Goal: Task Accomplishment & Management: Use online tool/utility

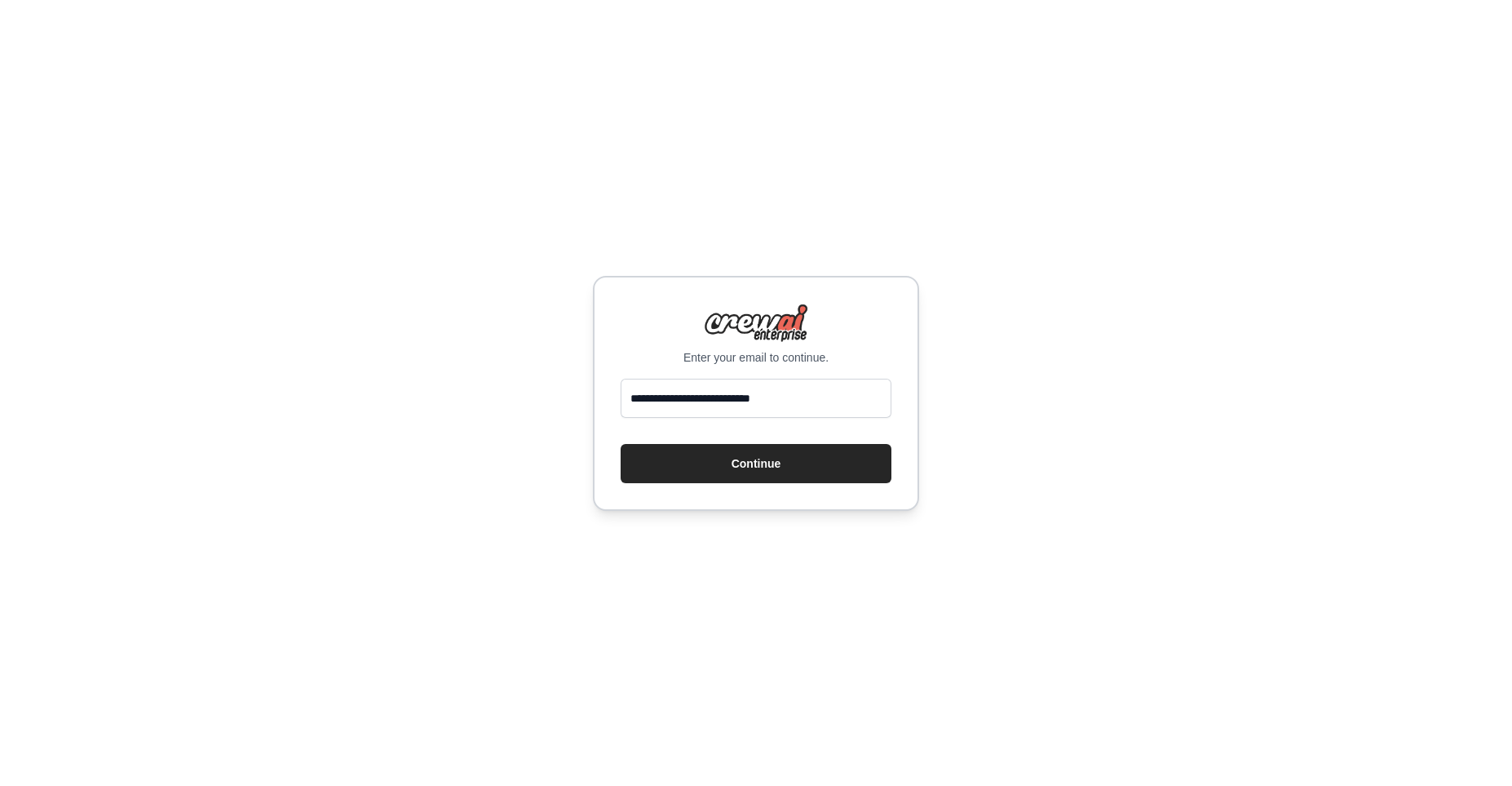
type input "**********"
click at [621, 444] on button "Continue" at bounding box center [756, 464] width 271 height 39
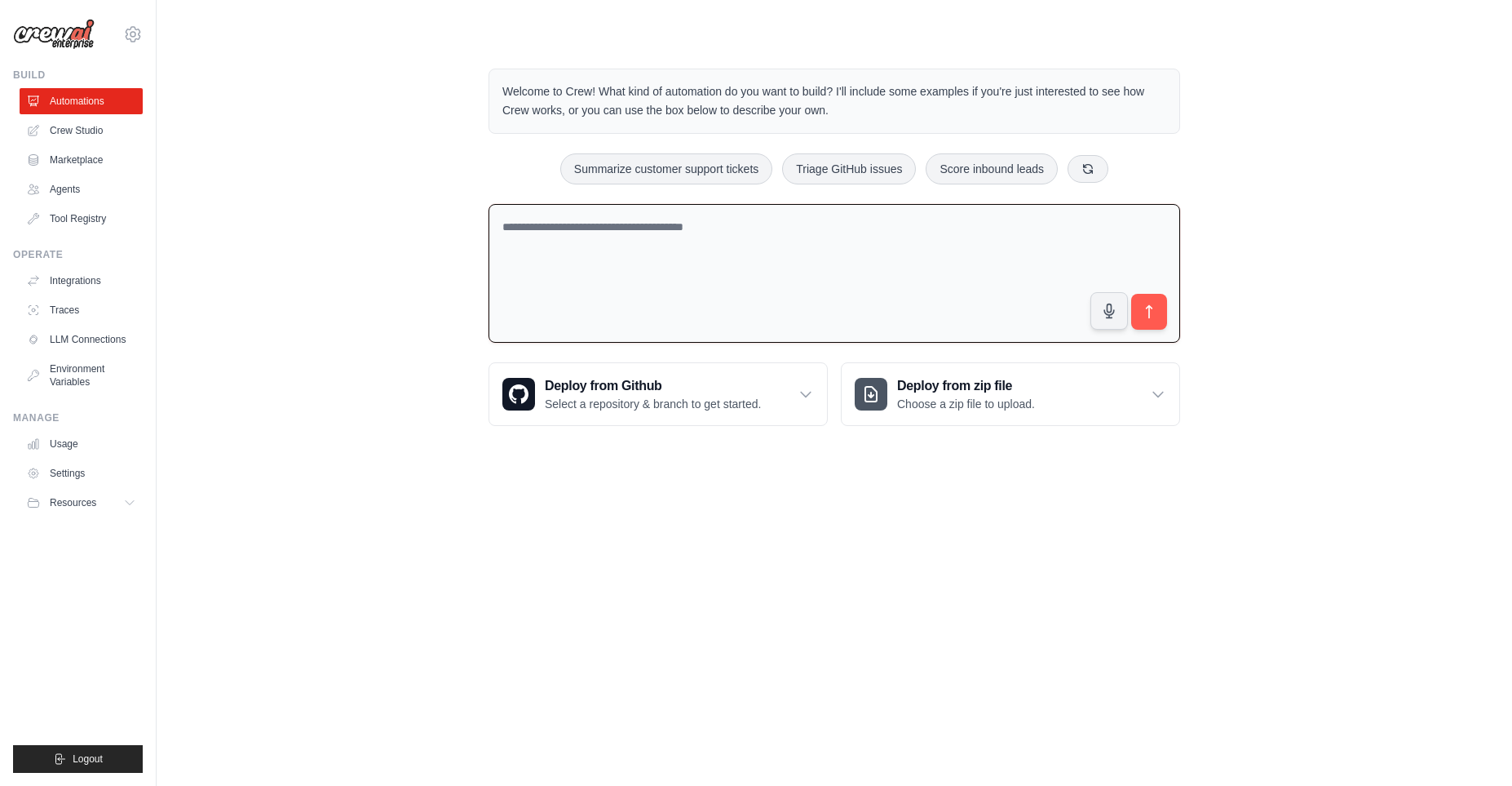
click at [709, 240] on textarea at bounding box center [834, 274] width 692 height 139
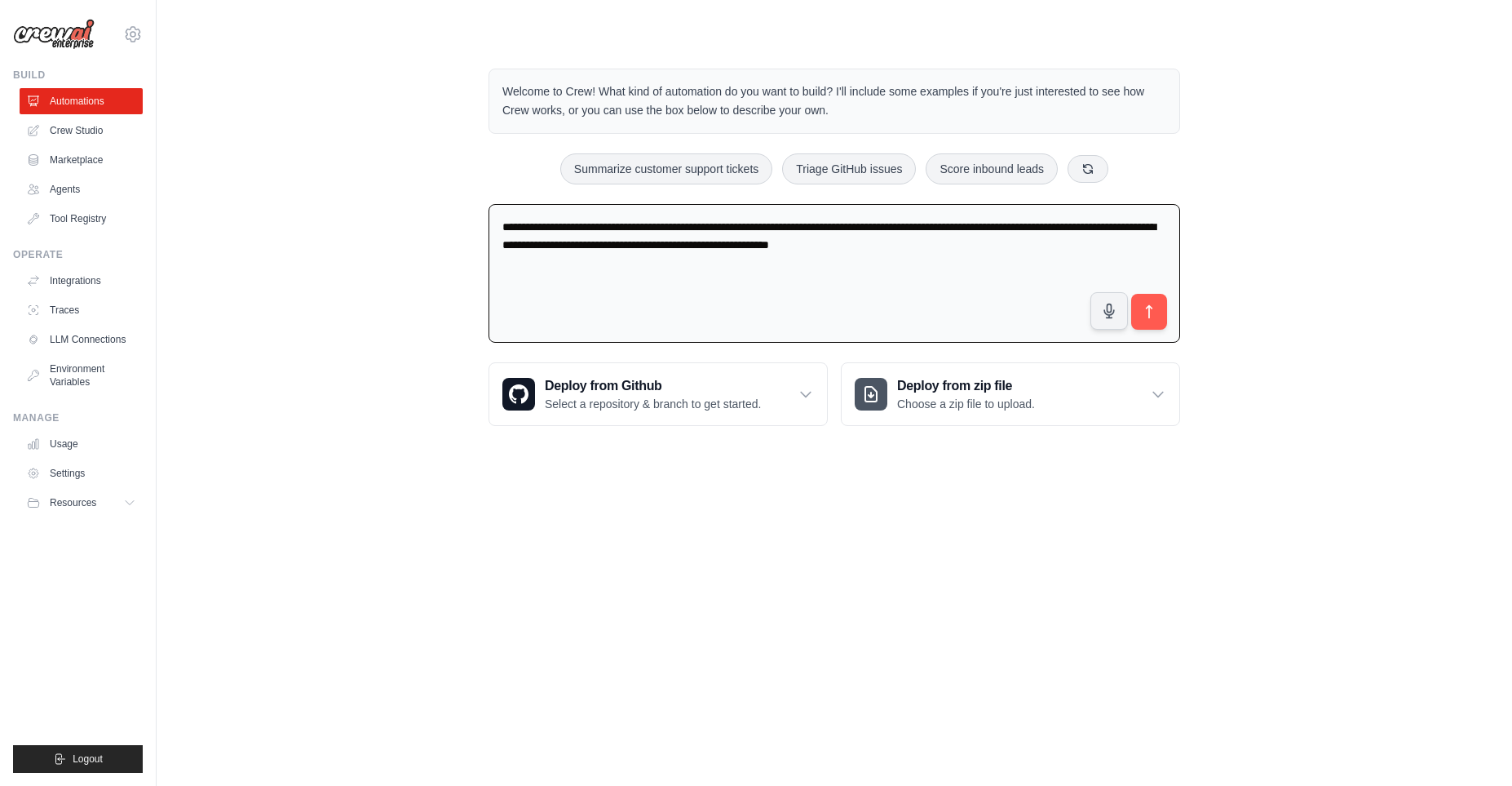
type textarea "**********"
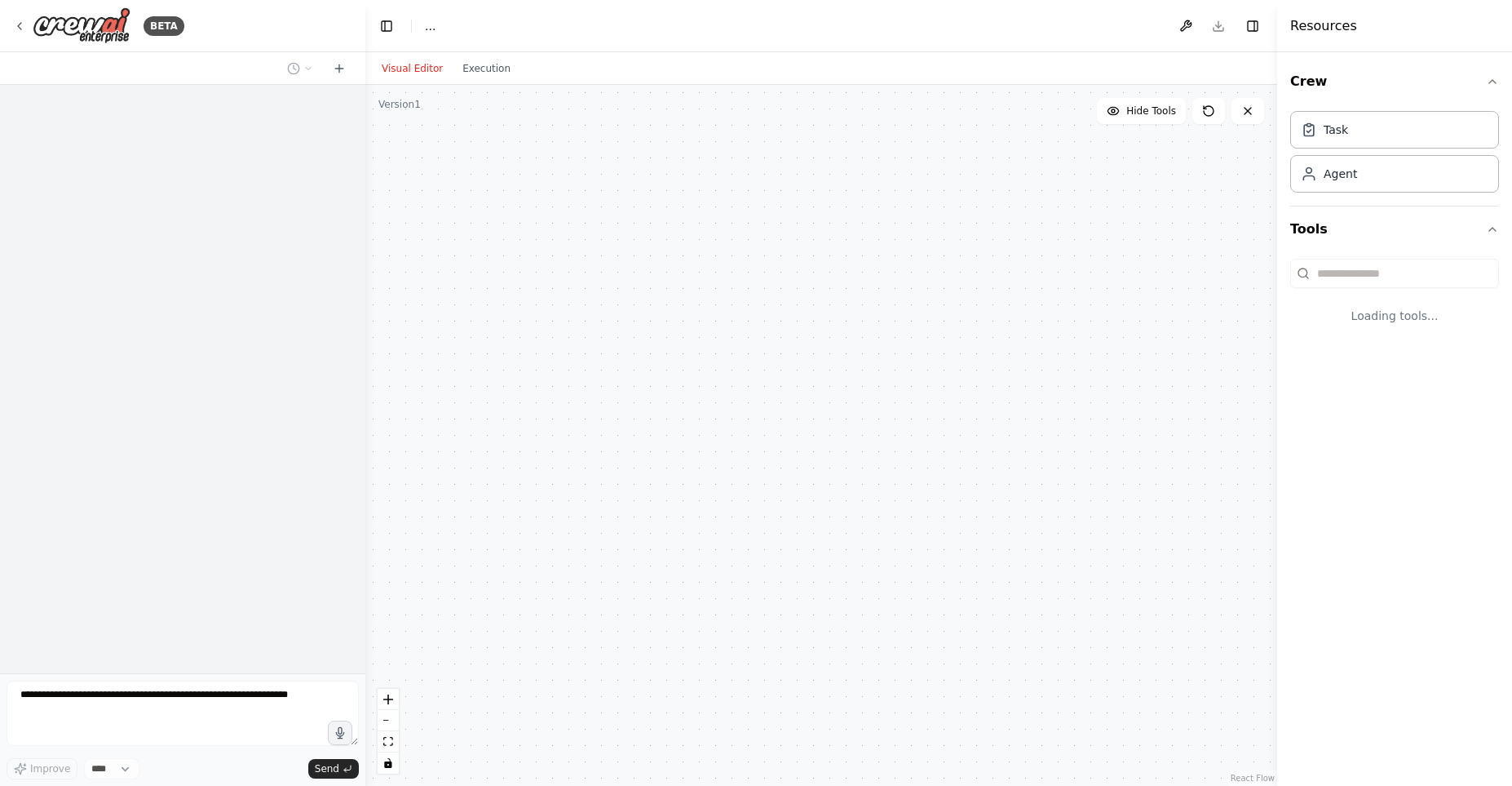
select select "****"
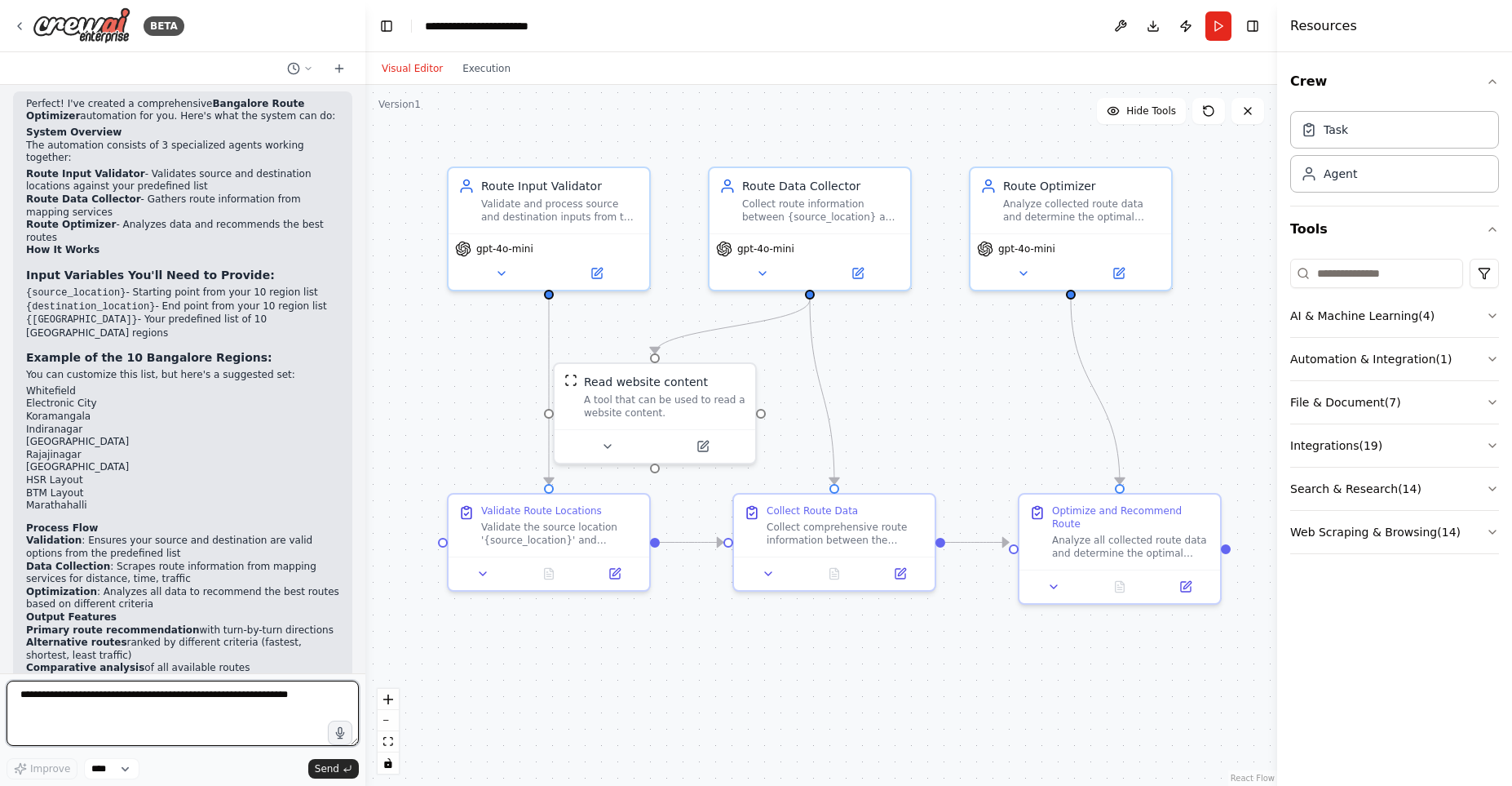
scroll to position [1897, 0]
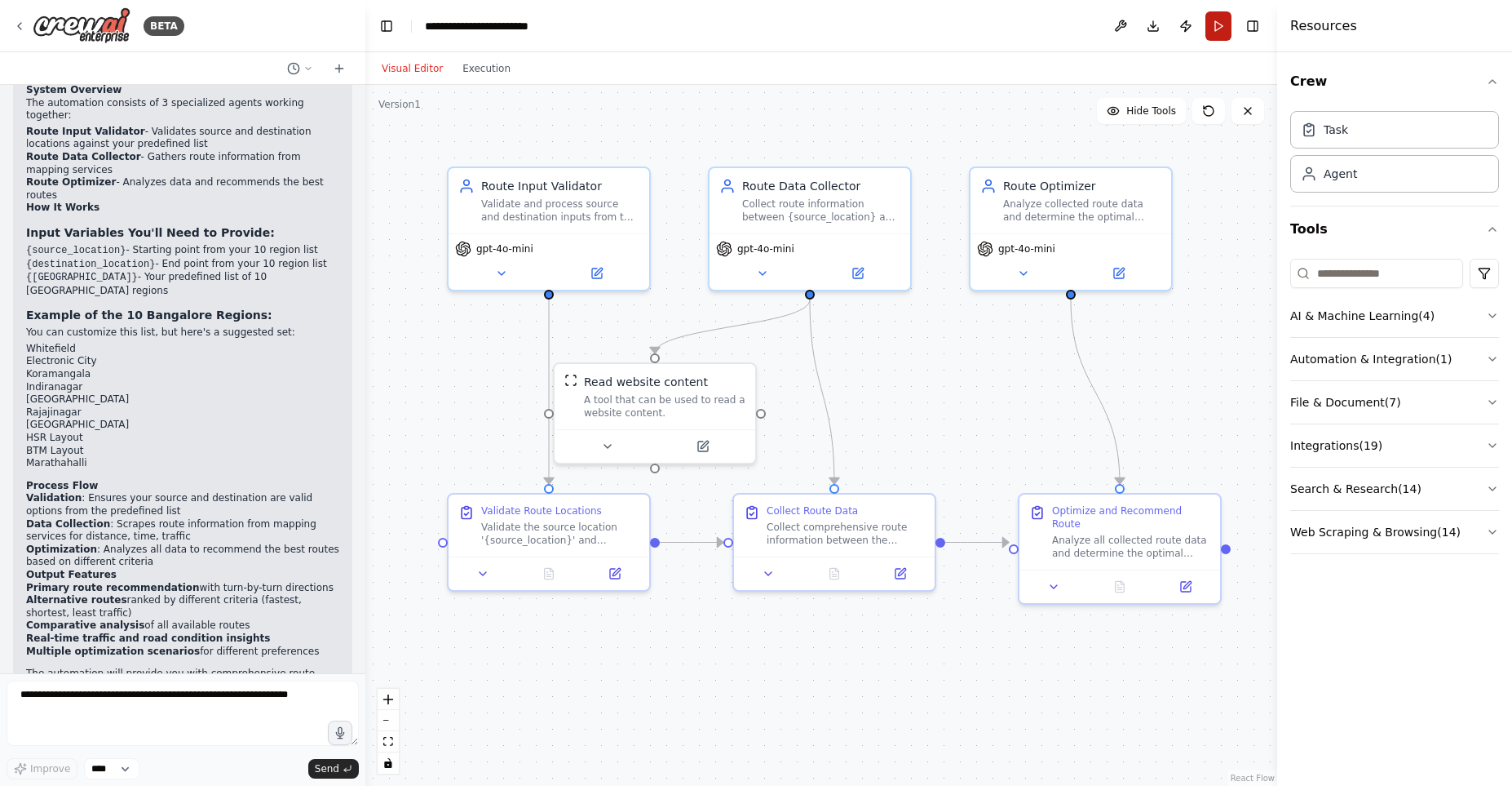
click at [1217, 20] on button "Run" at bounding box center [1219, 25] width 26 height 29
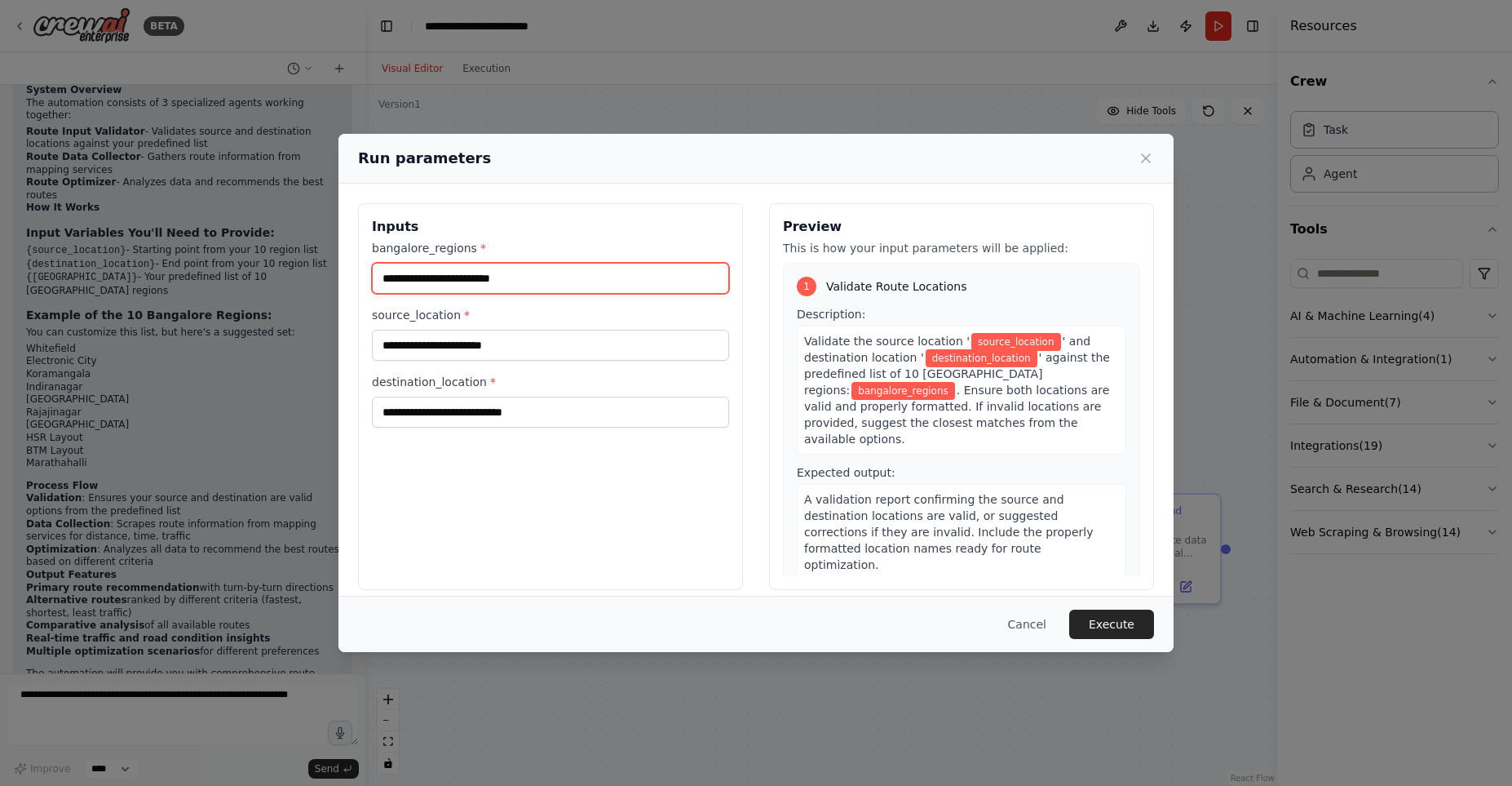
click at [549, 275] on input "bangalore_regions *" at bounding box center [551, 278] width 357 height 31
click at [806, 69] on div "Run parameters Inputs bangalore_regions * source_location * destination_locatio…" at bounding box center [756, 393] width 1512 height 786
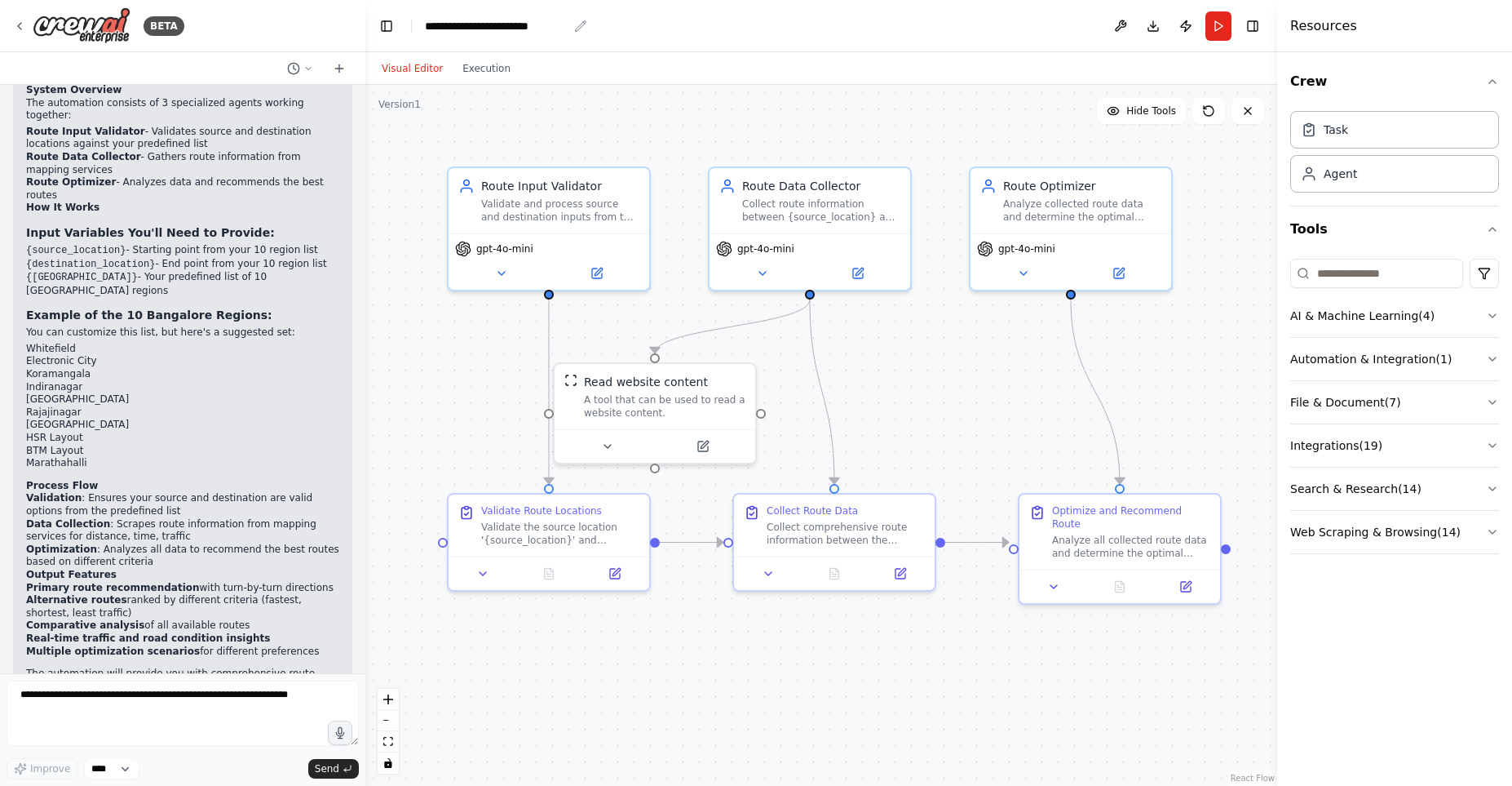
click at [484, 23] on div "**********" at bounding box center [496, 25] width 143 height 16
click at [584, 25] on header "**********" at bounding box center [821, 26] width 912 height 53
click at [1341, 130] on div "Task" at bounding box center [1336, 128] width 24 height 16
click at [1338, 187] on div "Agent" at bounding box center [1395, 173] width 209 height 38
click at [1351, 310] on button "AI & Machine Learning ( 4 )" at bounding box center [1395, 315] width 209 height 42
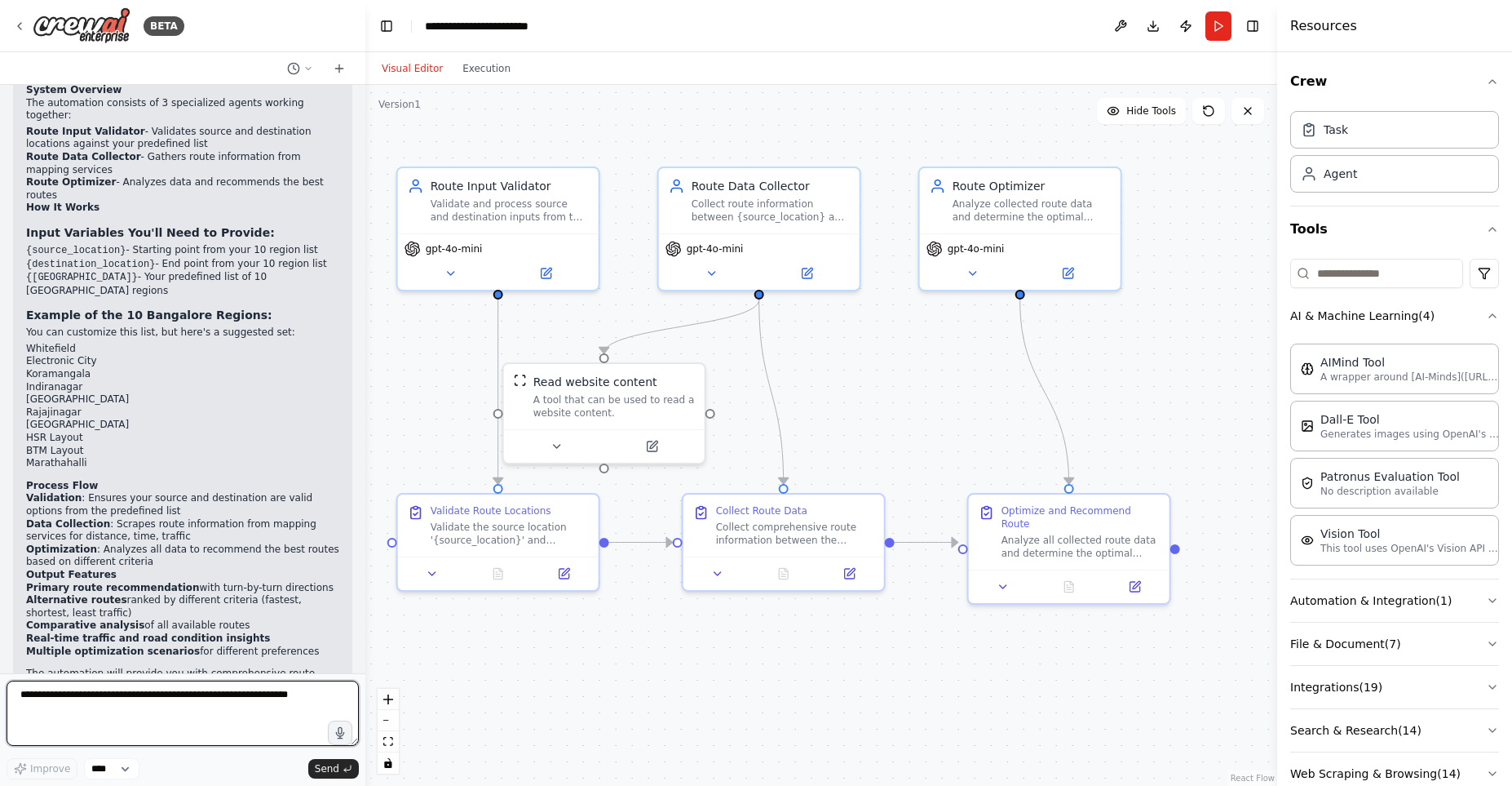
click at [68, 699] on textarea at bounding box center [182, 713] width 352 height 65
type textarea "**********"
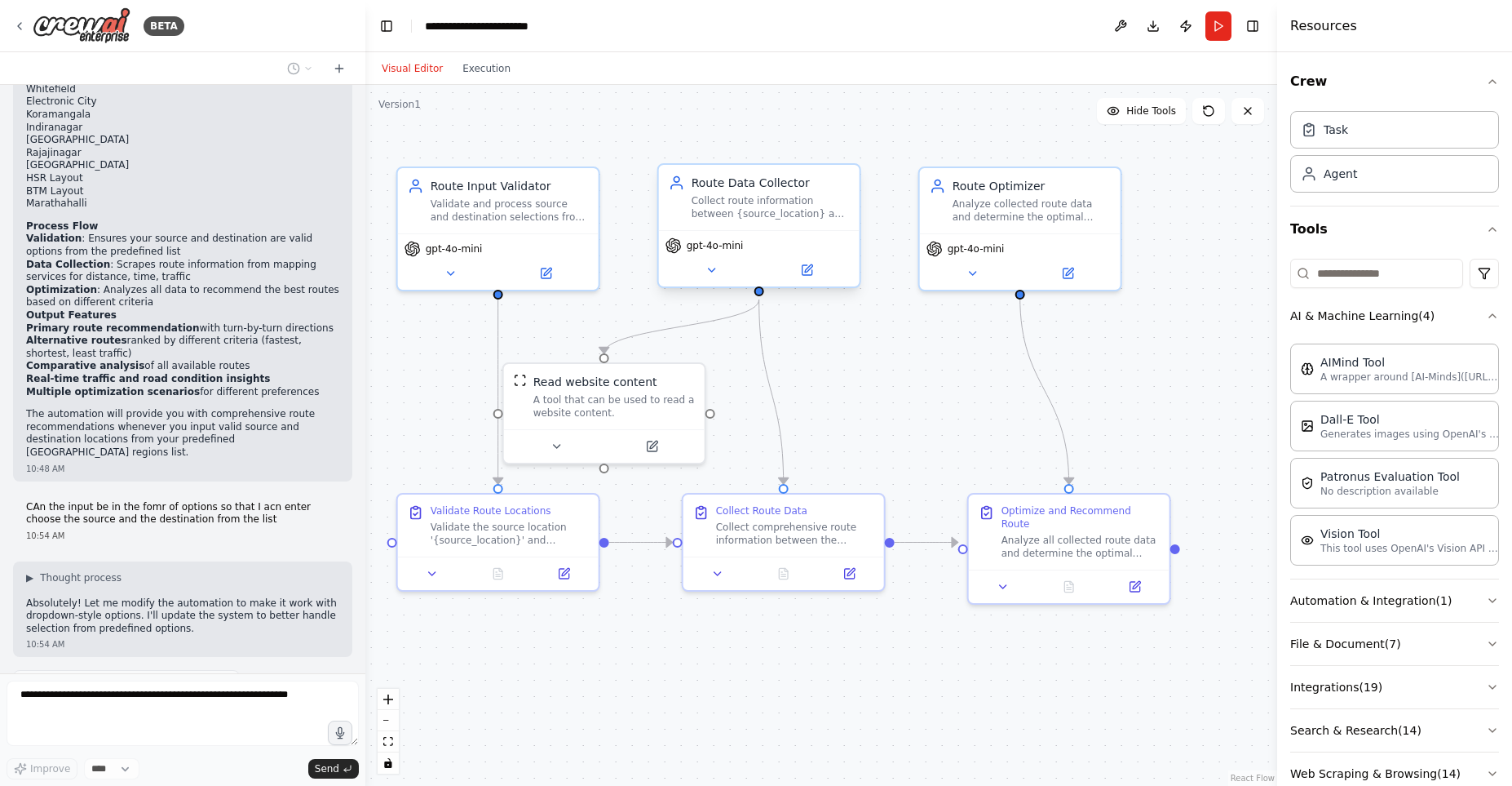
scroll to position [2198, 0]
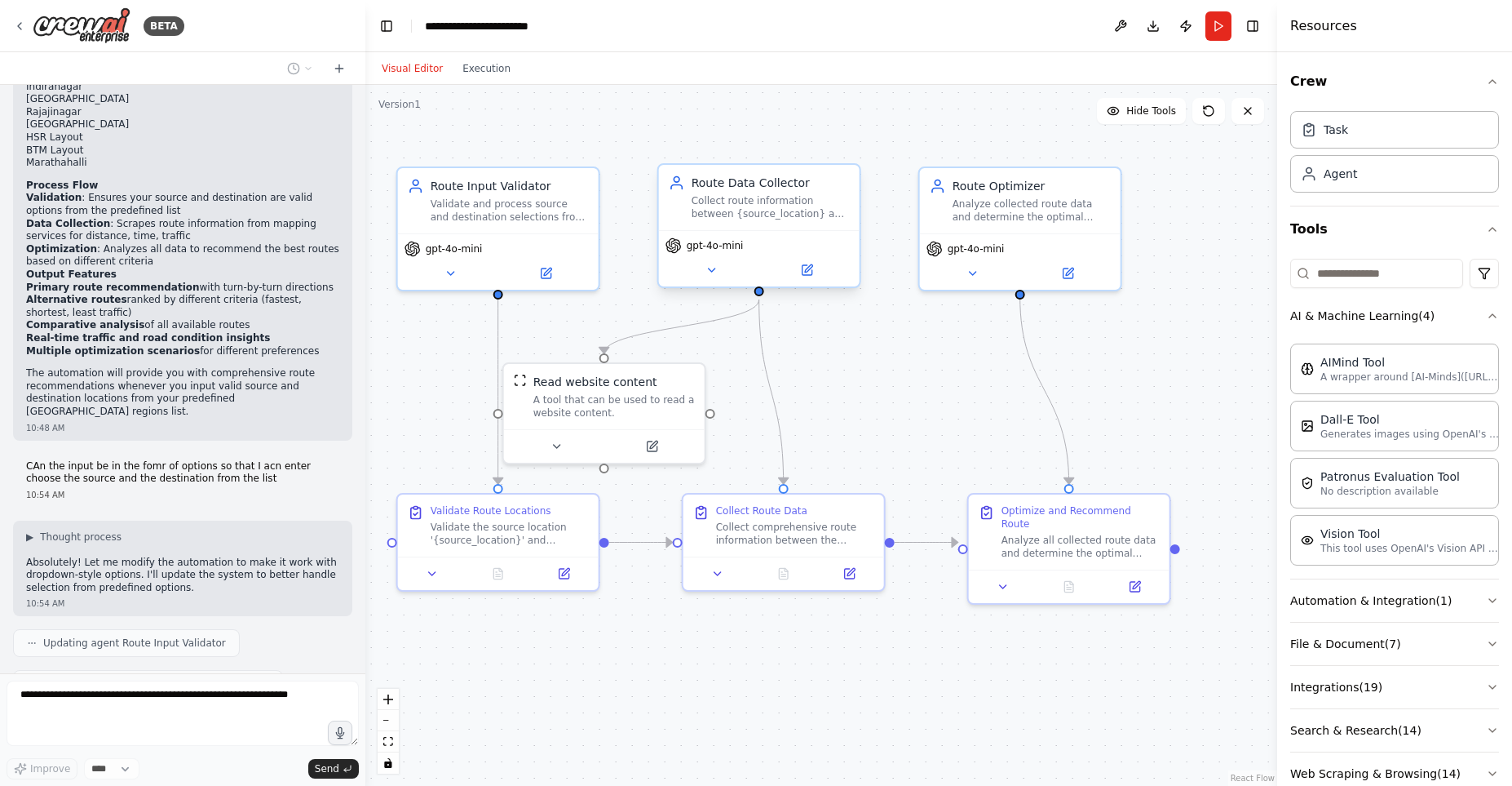
click at [759, 292] on div at bounding box center [759, 291] width 9 height 9
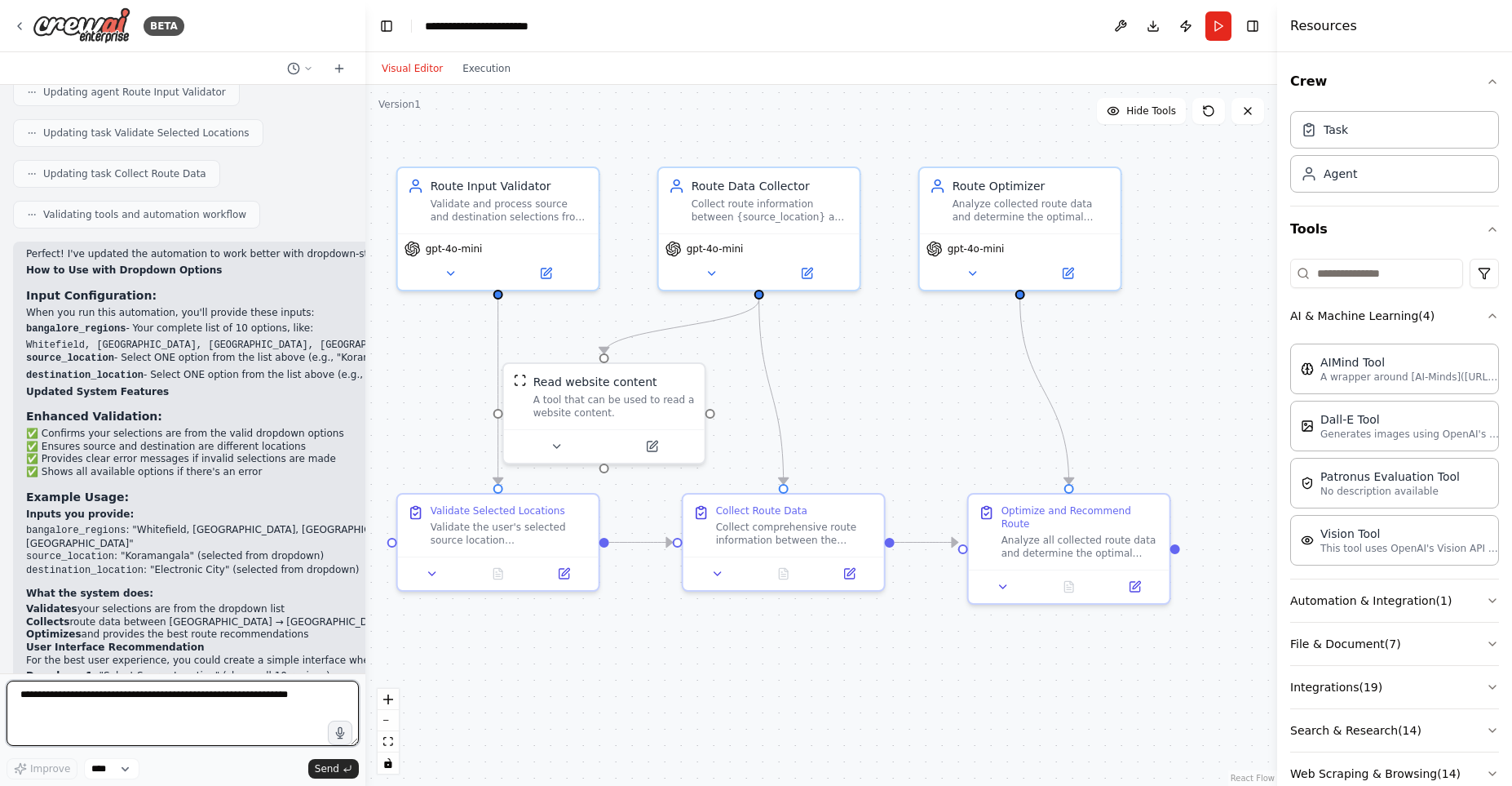
scroll to position [2765, 0]
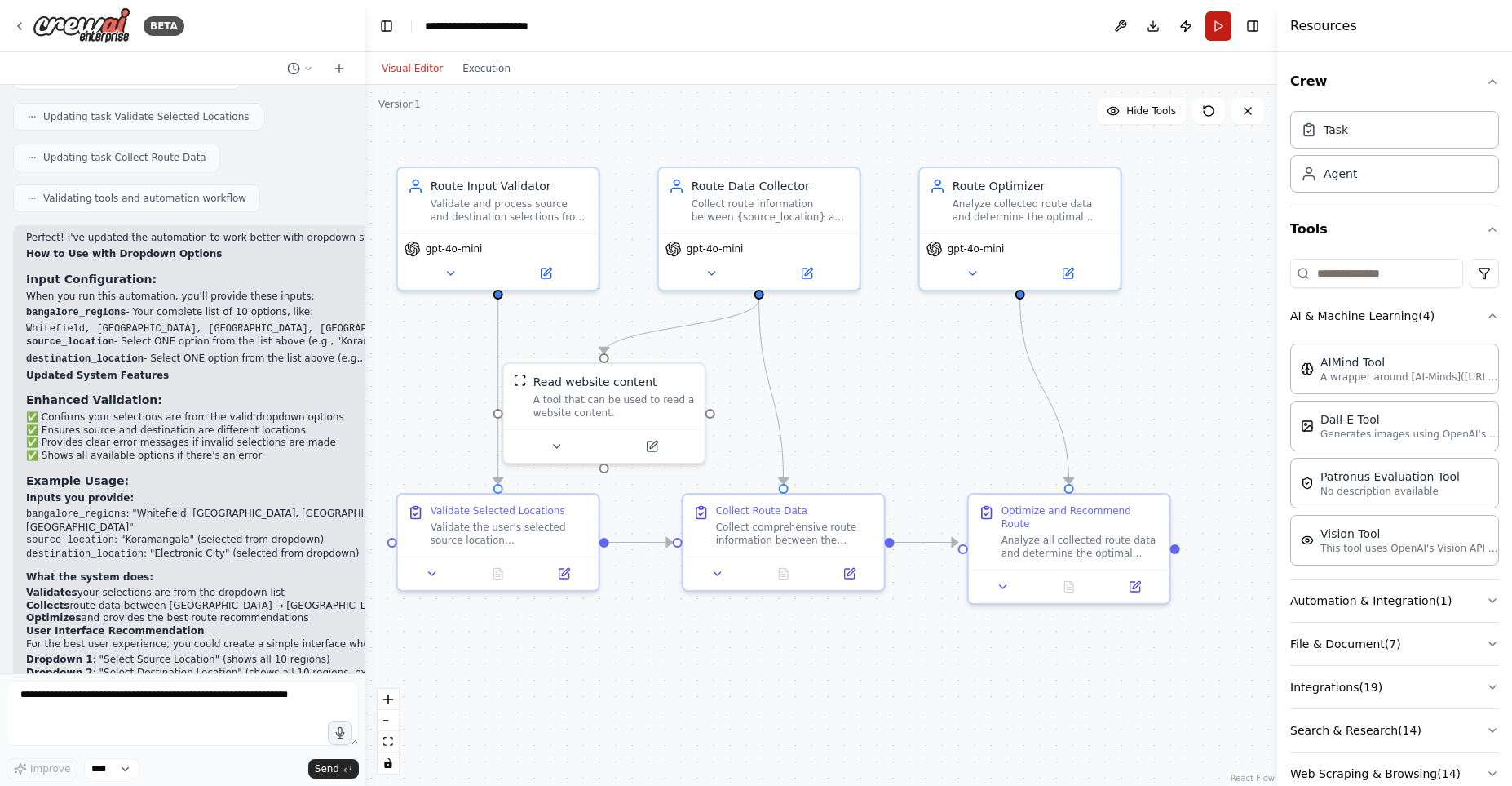
click at [1218, 36] on button "Run" at bounding box center [1219, 25] width 26 height 29
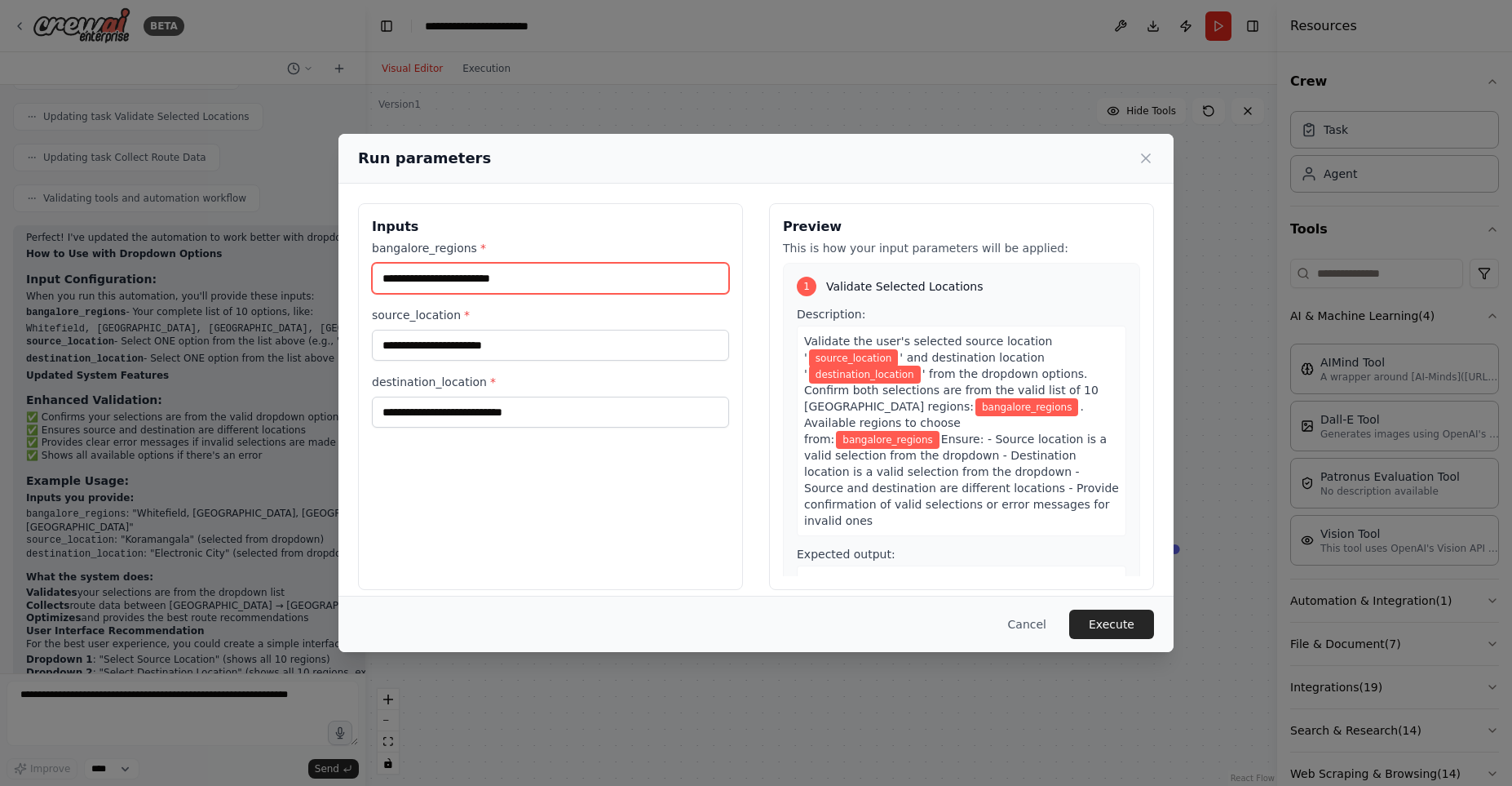
click at [559, 278] on input "bangalore_regions *" at bounding box center [551, 278] width 357 height 31
click at [1134, 159] on div "Run parameters" at bounding box center [756, 158] width 796 height 23
click at [1153, 158] on icon at bounding box center [1146, 158] width 16 height 16
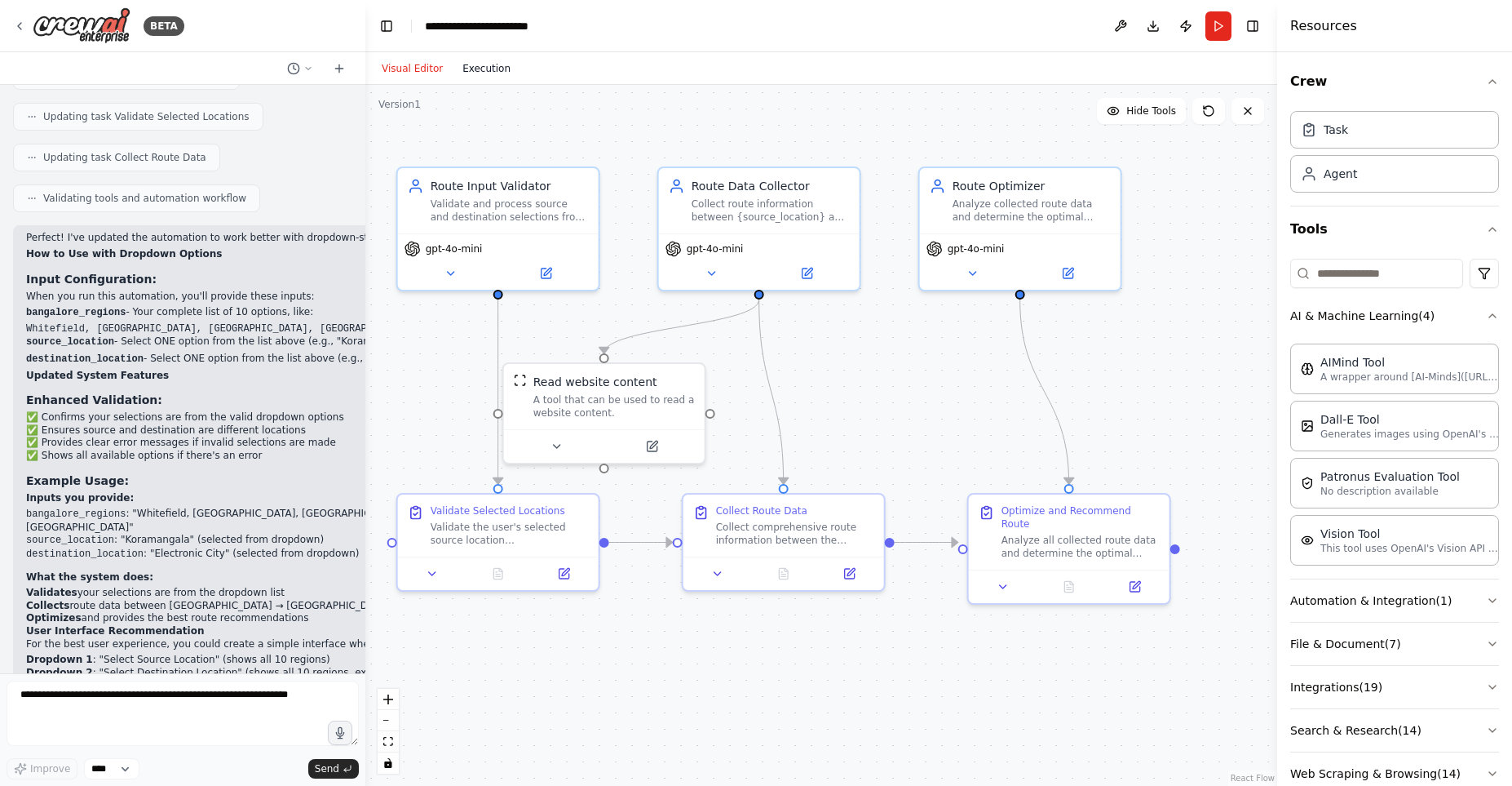
click at [482, 66] on button "Execution" at bounding box center [487, 69] width 68 height 20
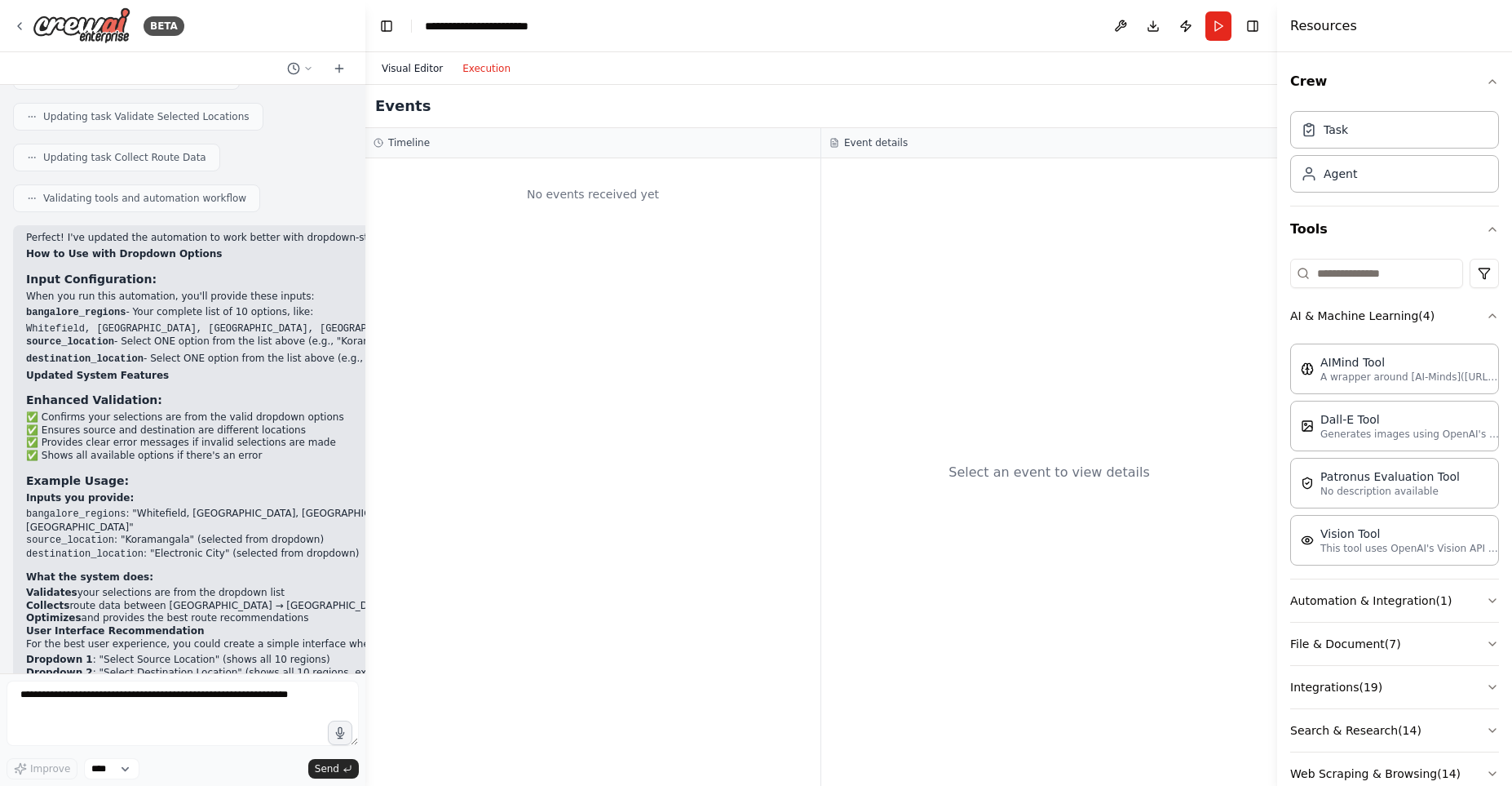
click at [421, 67] on button "Visual Editor" at bounding box center [413, 69] width 81 height 20
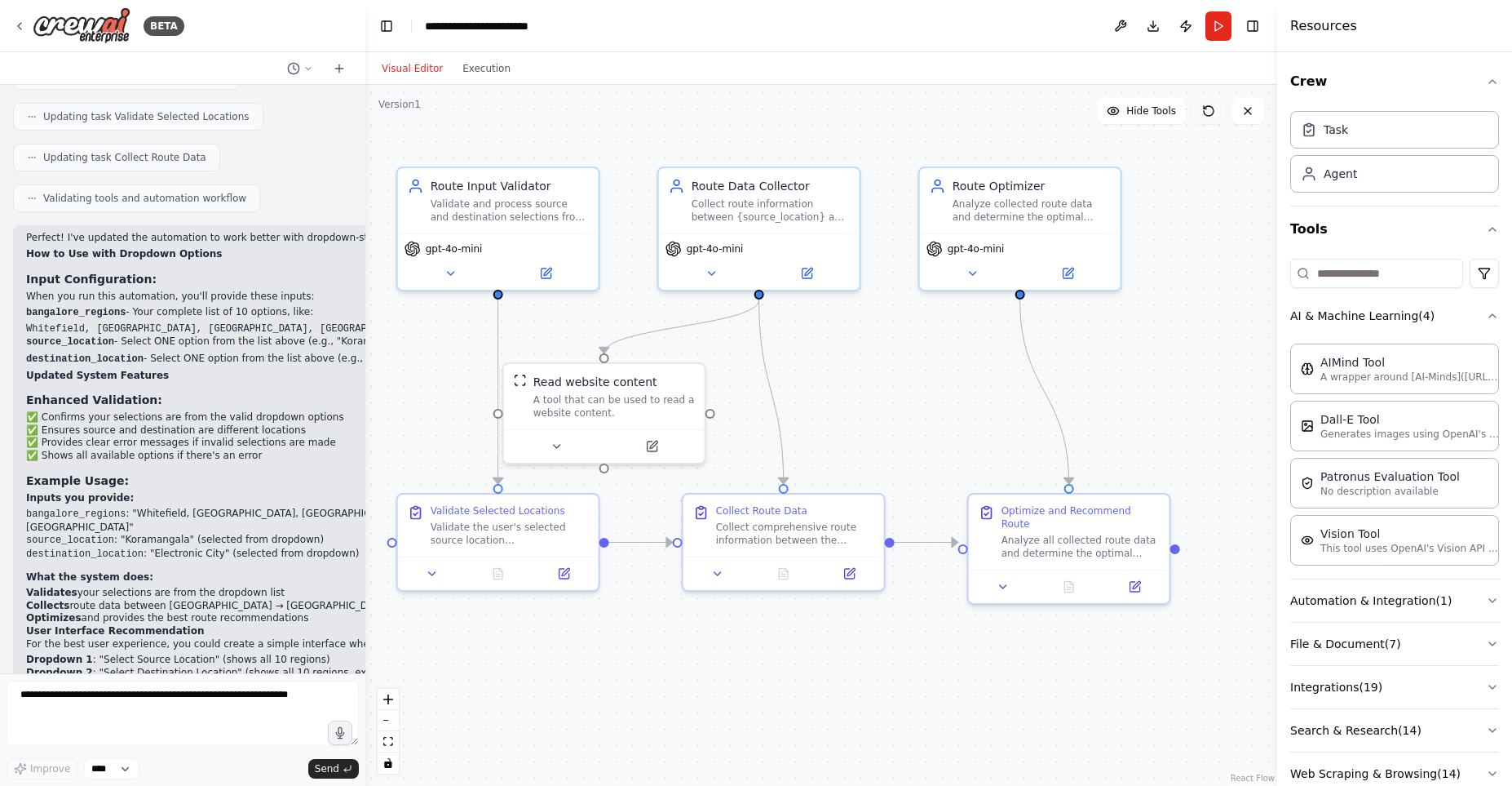
click at [1209, 115] on icon at bounding box center [1209, 111] width 13 height 13
click at [1207, 117] on icon at bounding box center [1209, 111] width 13 height 13
click at [1208, 117] on icon at bounding box center [1209, 111] width 13 height 13
click at [1221, 33] on button "Run" at bounding box center [1219, 25] width 26 height 29
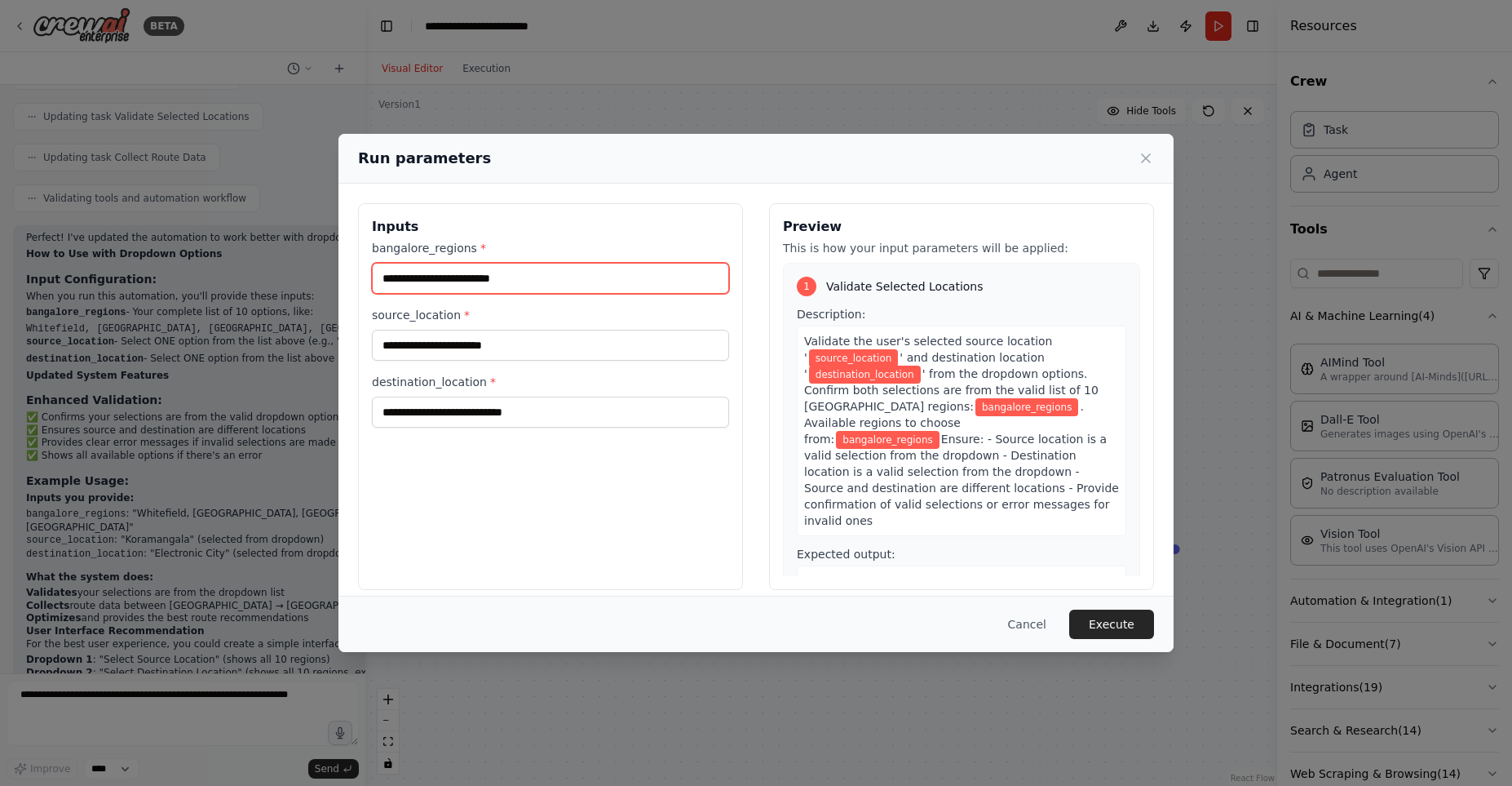
click at [434, 288] on input "bangalore_regions *" at bounding box center [551, 278] width 357 height 31
type input "*"
drag, startPoint x: 953, startPoint y: 293, endPoint x: 881, endPoint y: 312, distance: 74.5
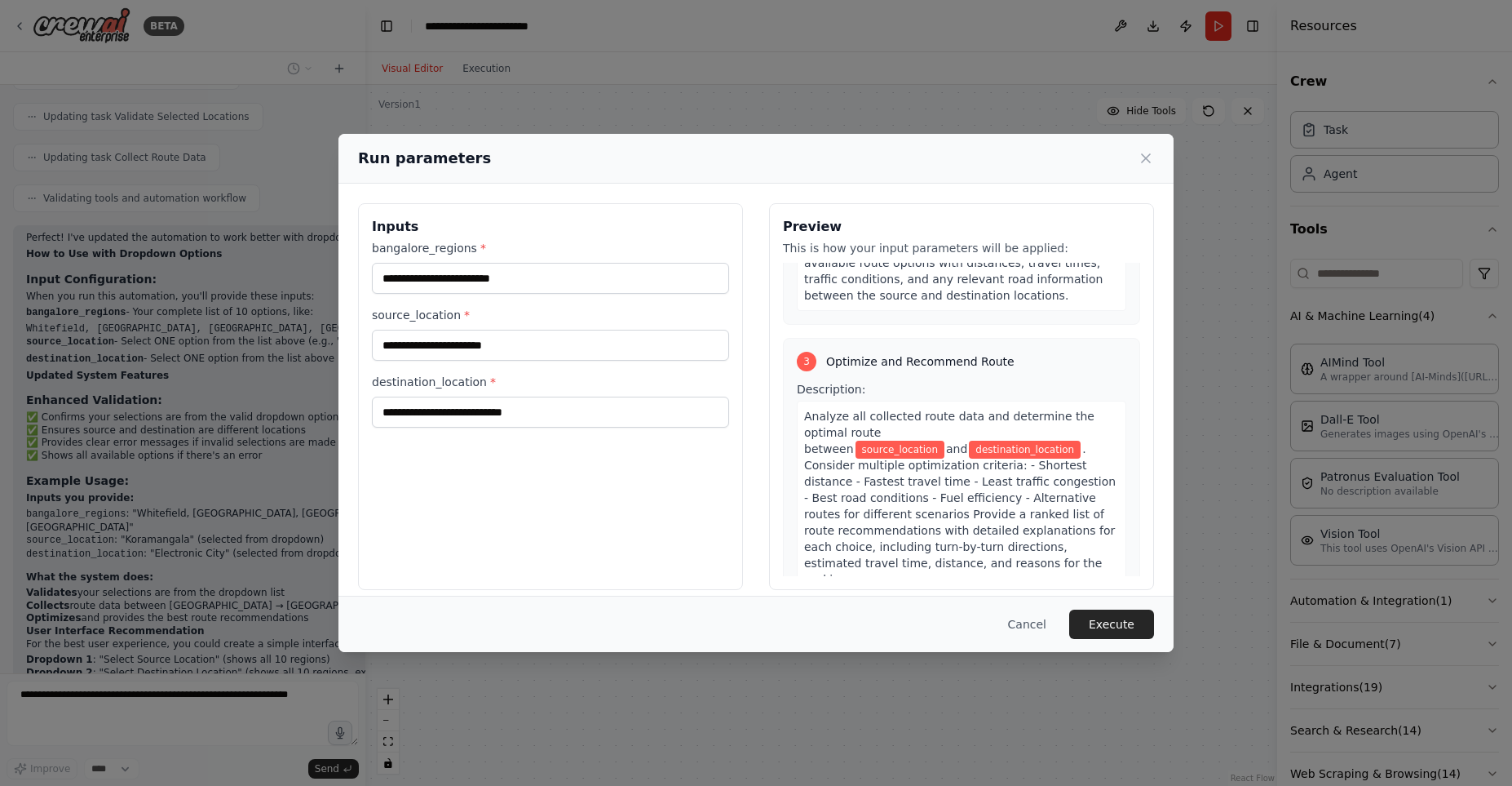
scroll to position [3173, 0]
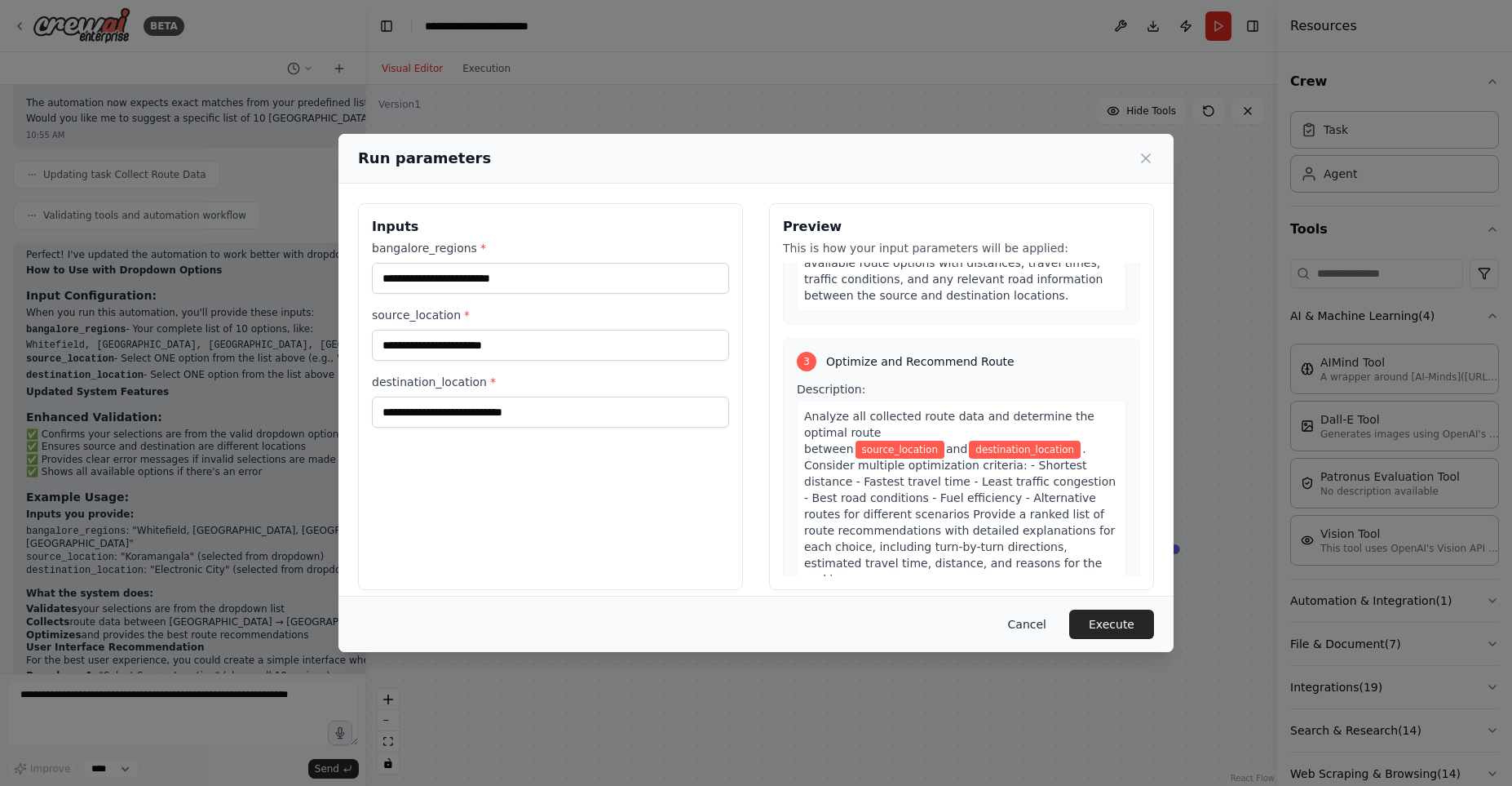
click at [1034, 631] on button "Cancel" at bounding box center [1027, 623] width 65 height 29
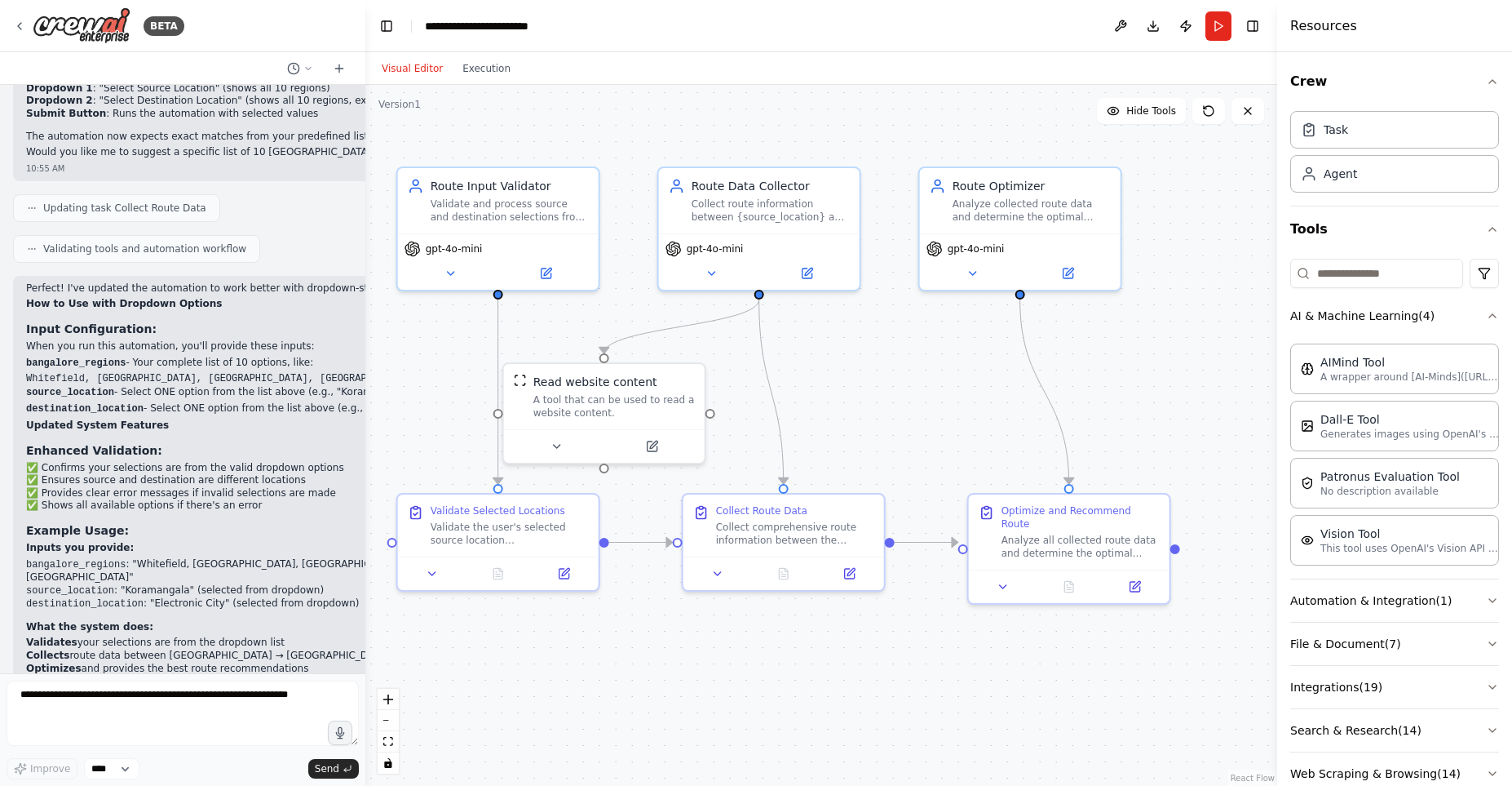
scroll to position [2671, 0]
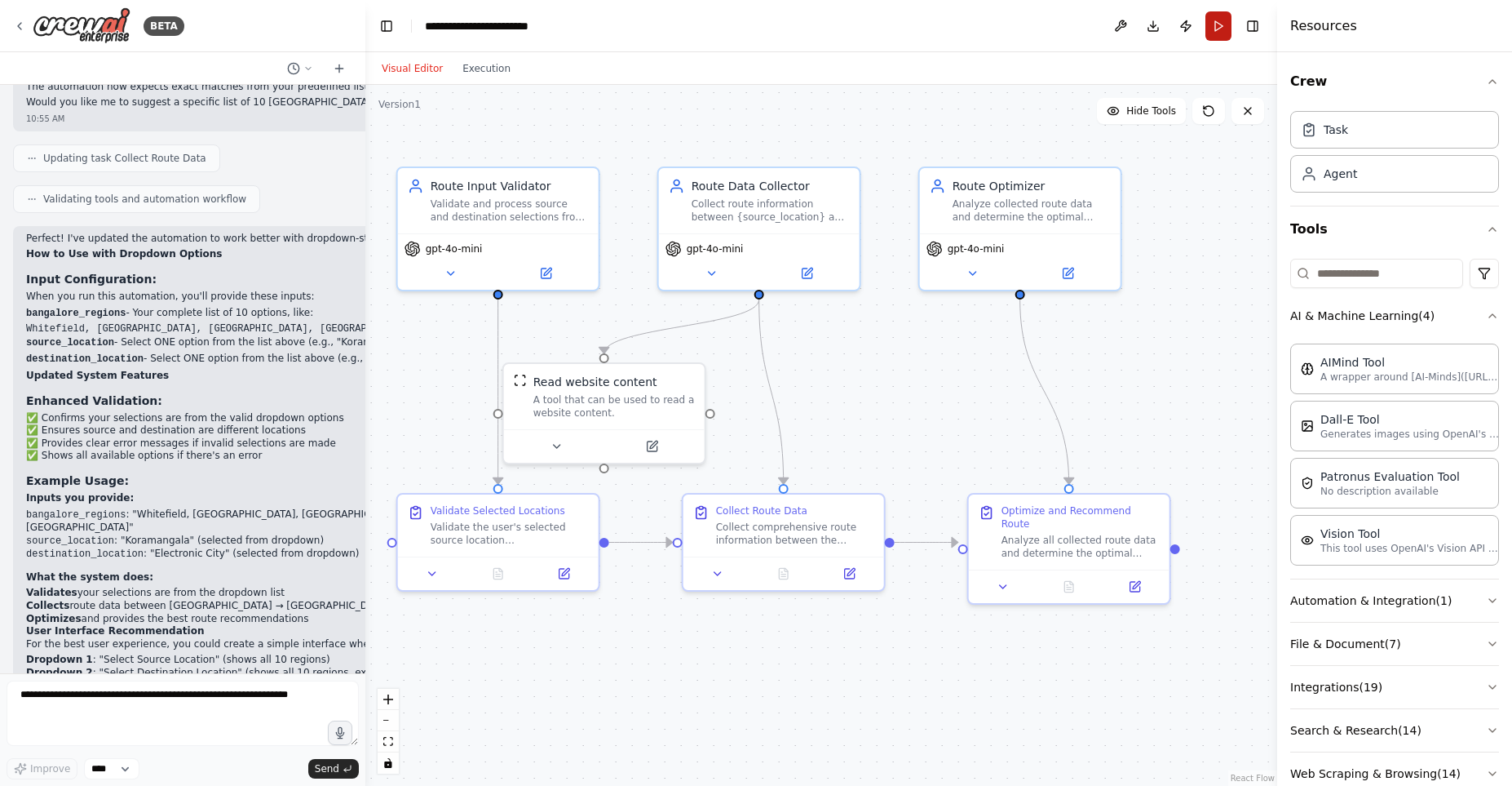
click at [1219, 29] on button "Run" at bounding box center [1219, 25] width 26 height 29
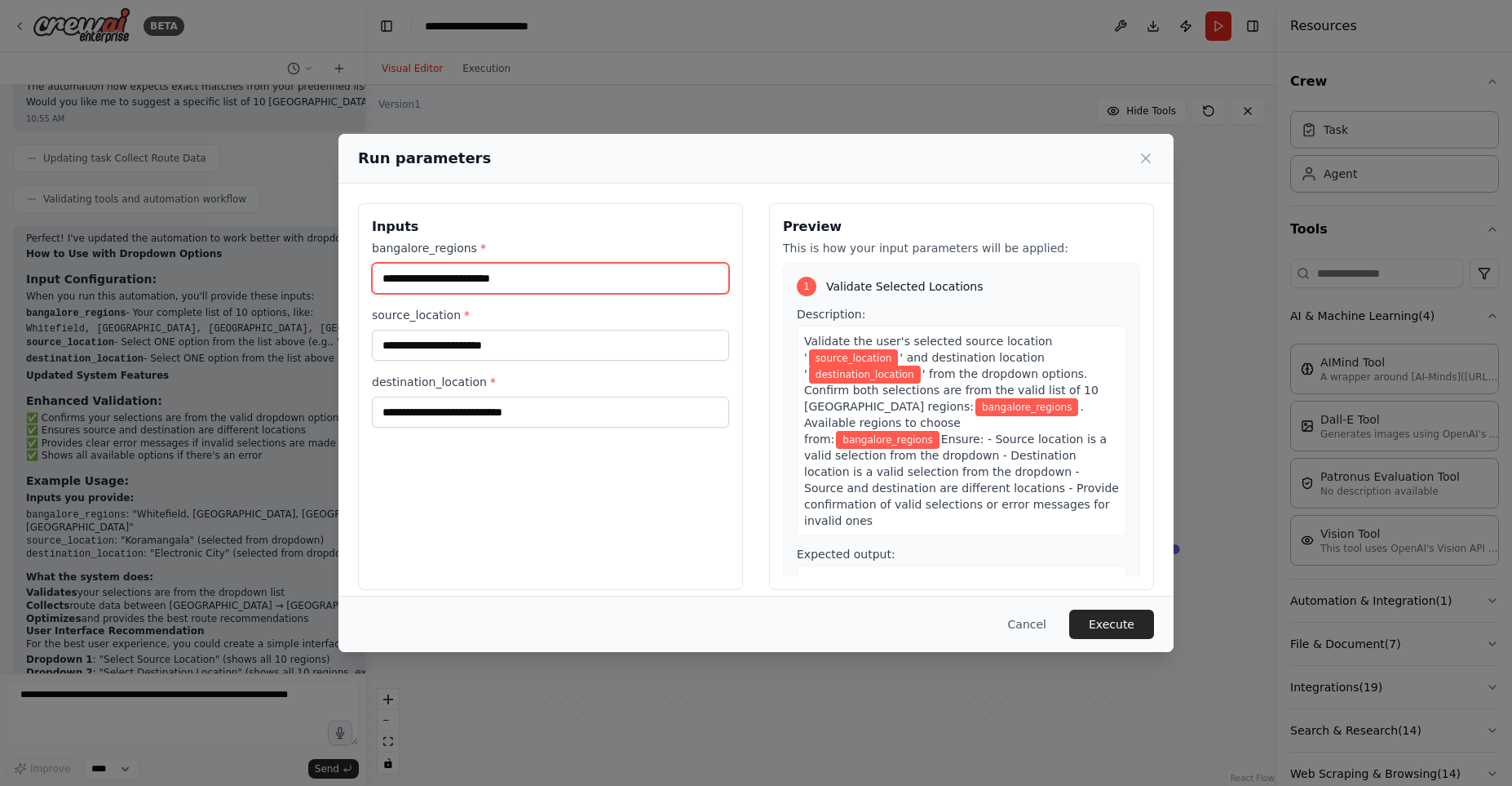
click at [529, 288] on input "bangalore_regions *" at bounding box center [551, 278] width 357 height 31
click at [1136, 160] on div "Run parameters" at bounding box center [756, 158] width 796 height 23
click at [1145, 154] on icon at bounding box center [1146, 158] width 16 height 16
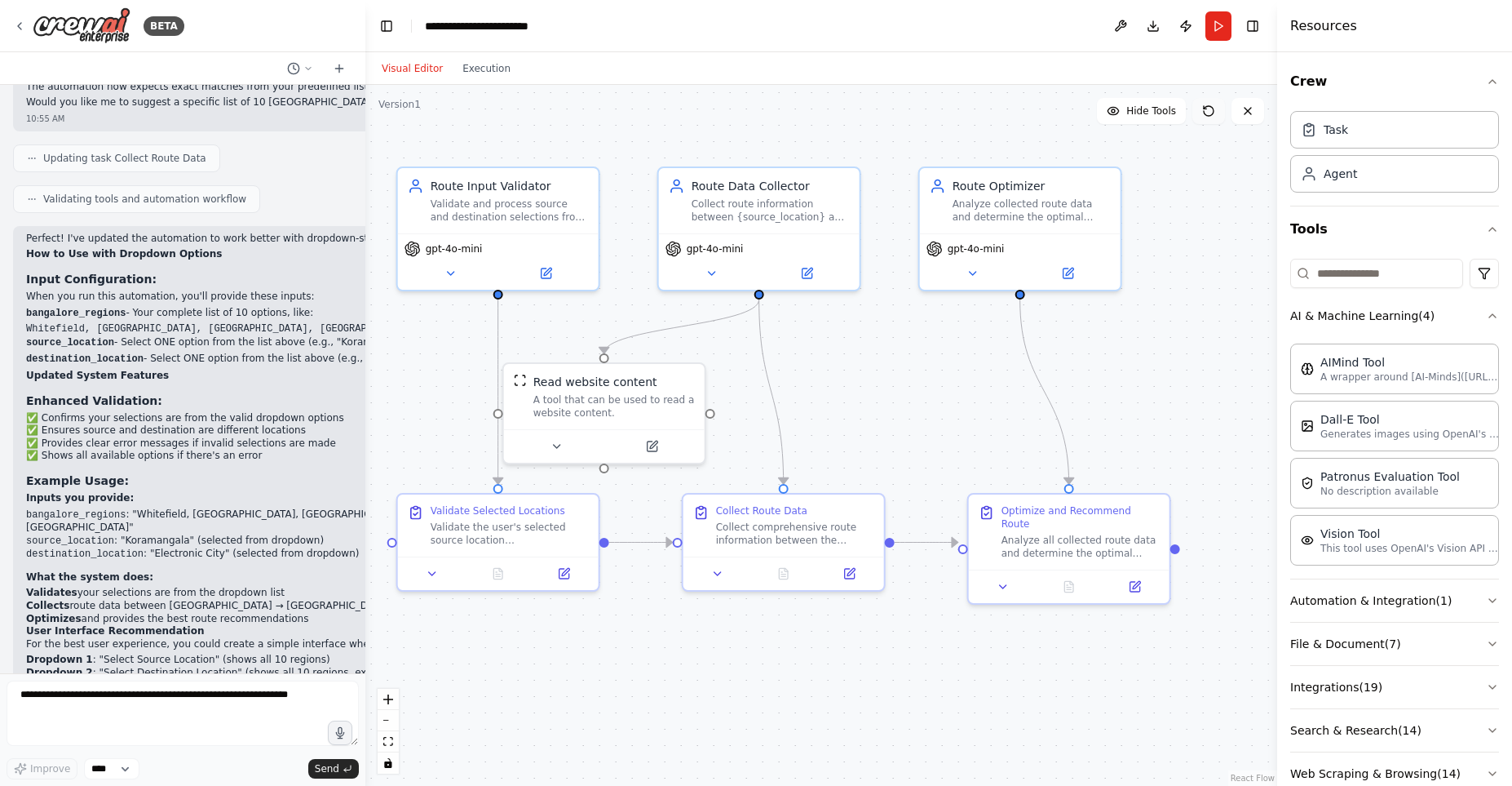
click at [1204, 108] on icon at bounding box center [1205, 107] width 3 height 3
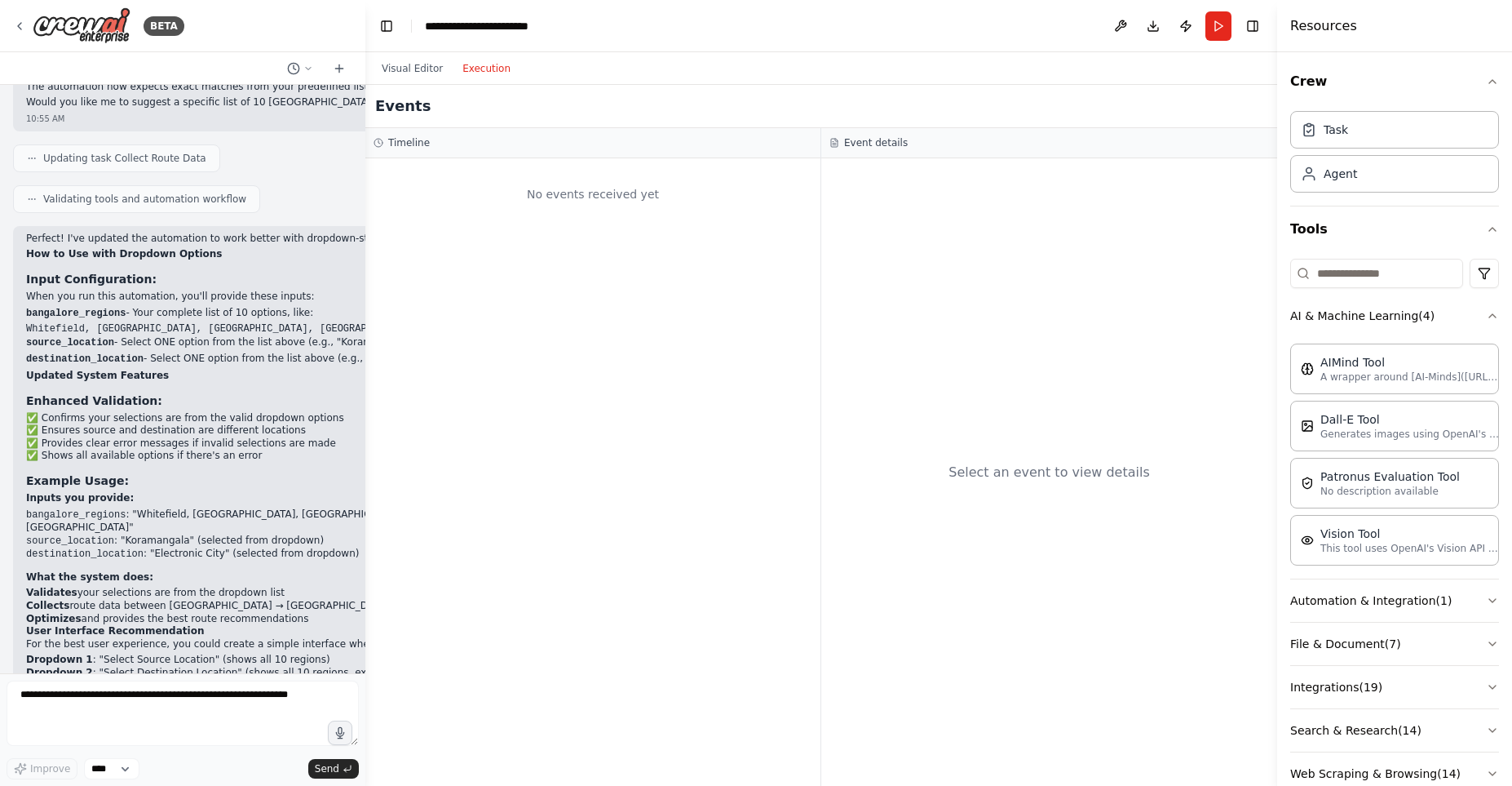
click at [488, 71] on button "Execution" at bounding box center [487, 69] width 68 height 20
click at [437, 72] on button "Visual Editor" at bounding box center [413, 69] width 81 height 20
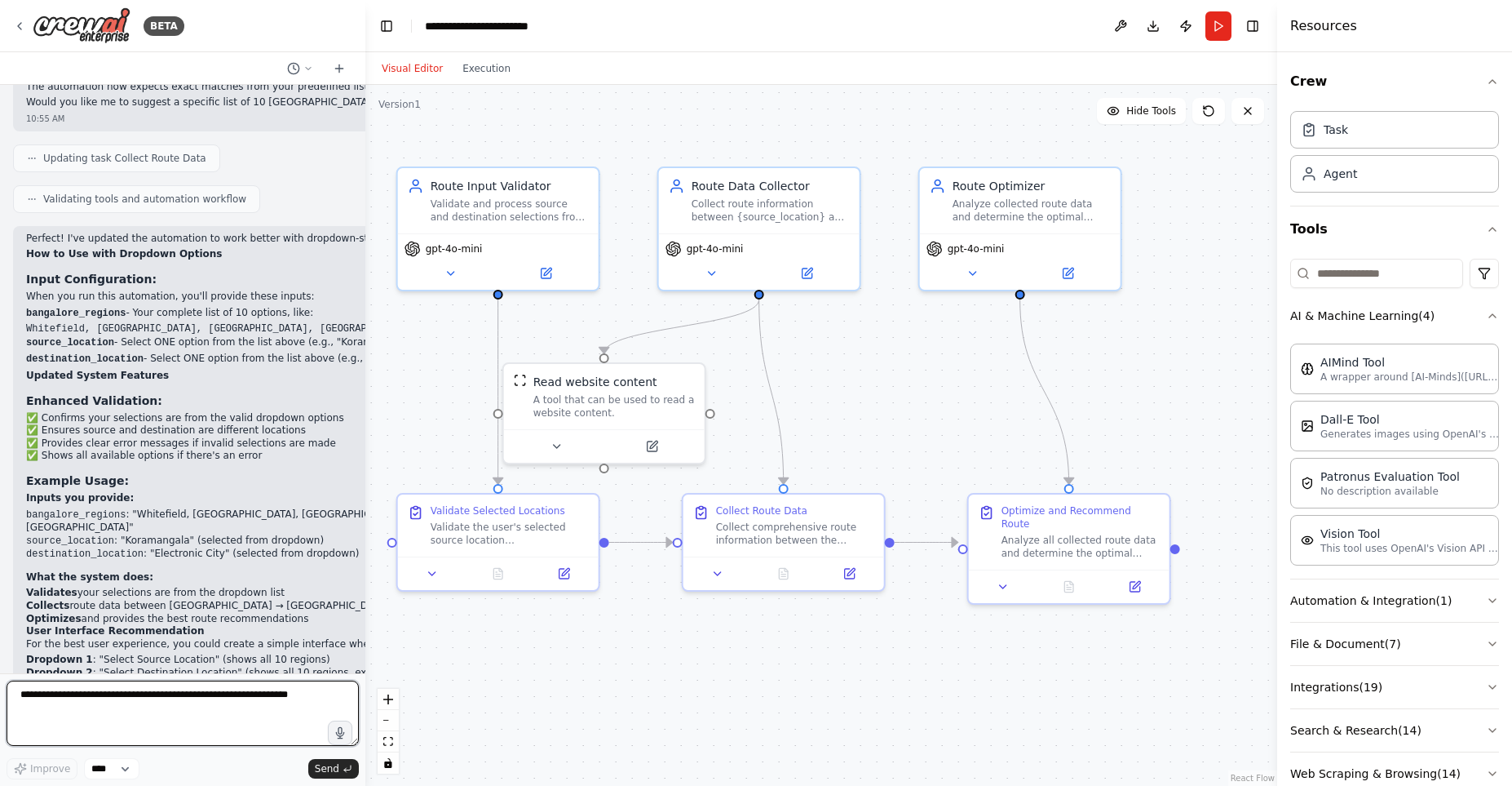
click at [103, 719] on textarea at bounding box center [182, 713] width 352 height 65
type textarea "**********"
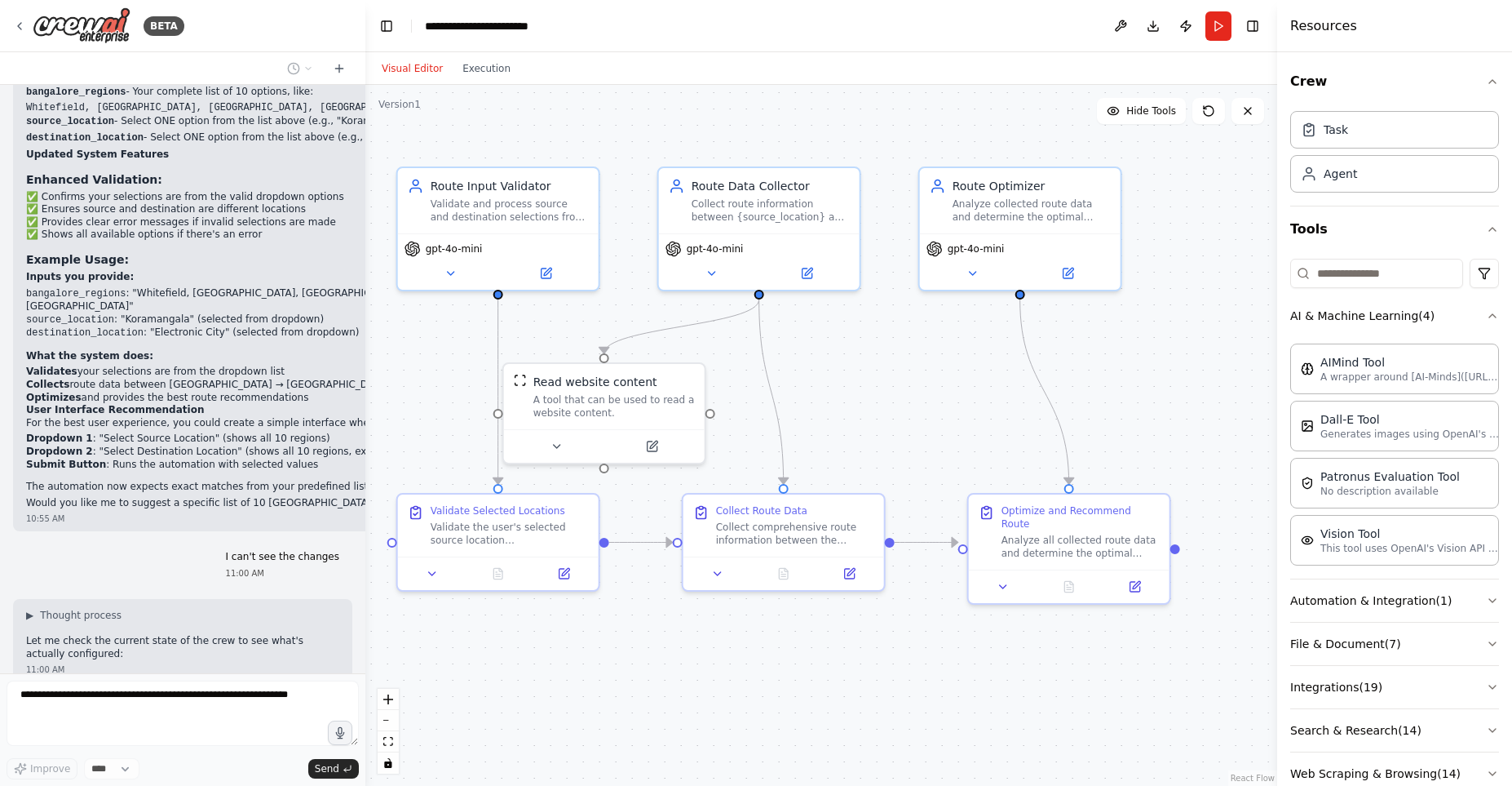
scroll to position [2905, 0]
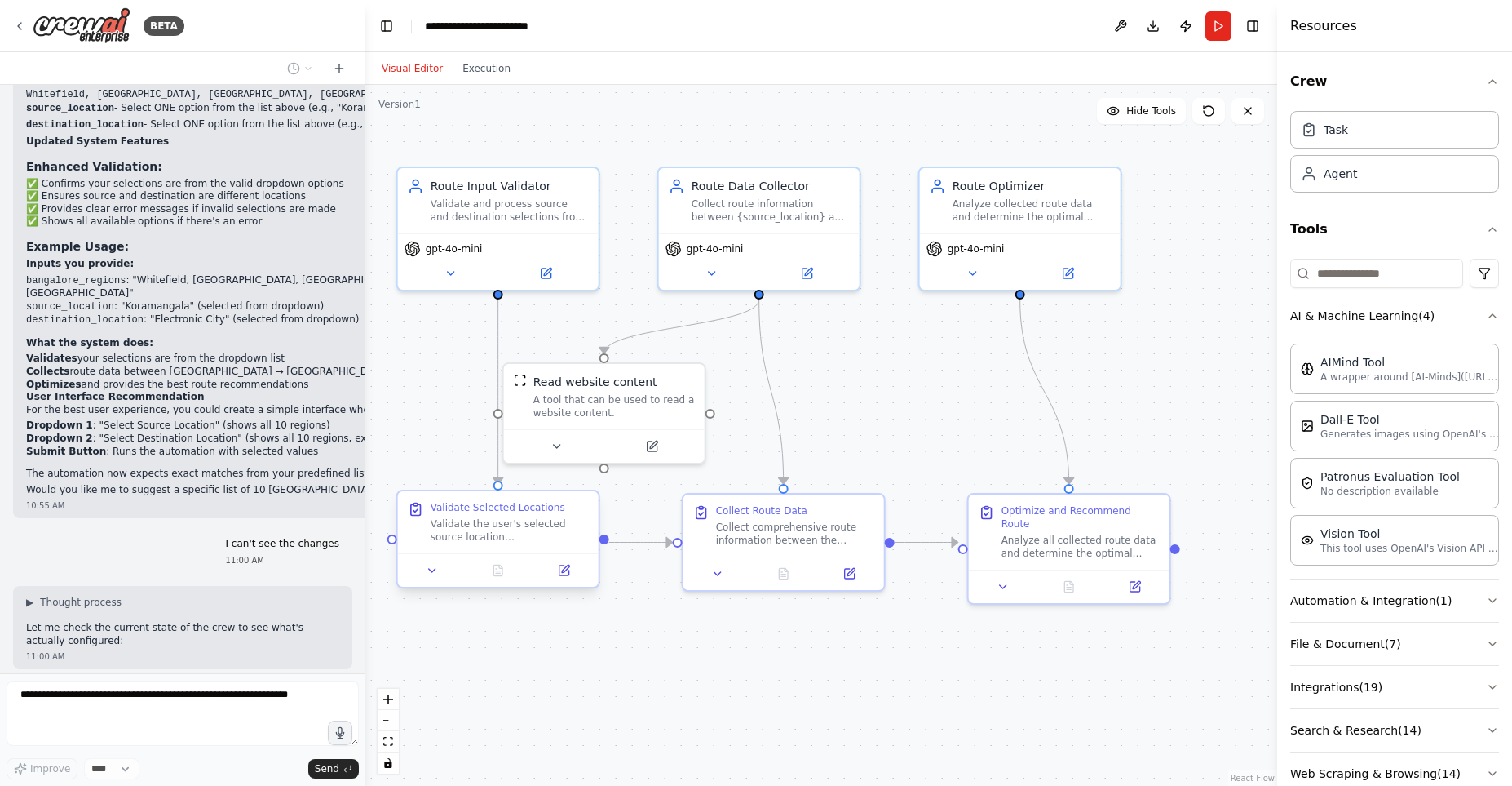
click at [543, 538] on div "Validate the user's selected source location '{source_location}' and destinatio…" at bounding box center [509, 530] width 158 height 26
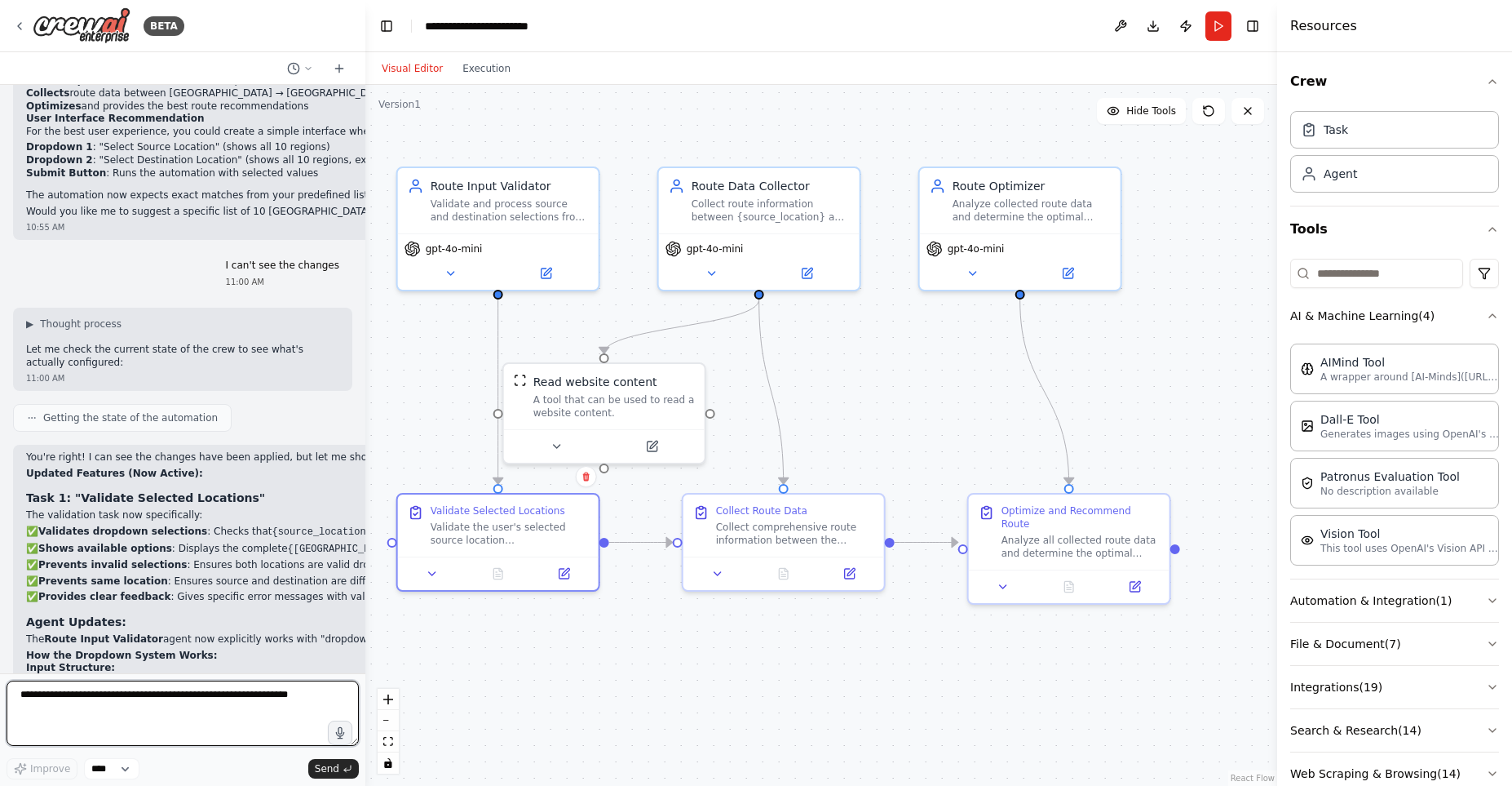
scroll to position [3291, 0]
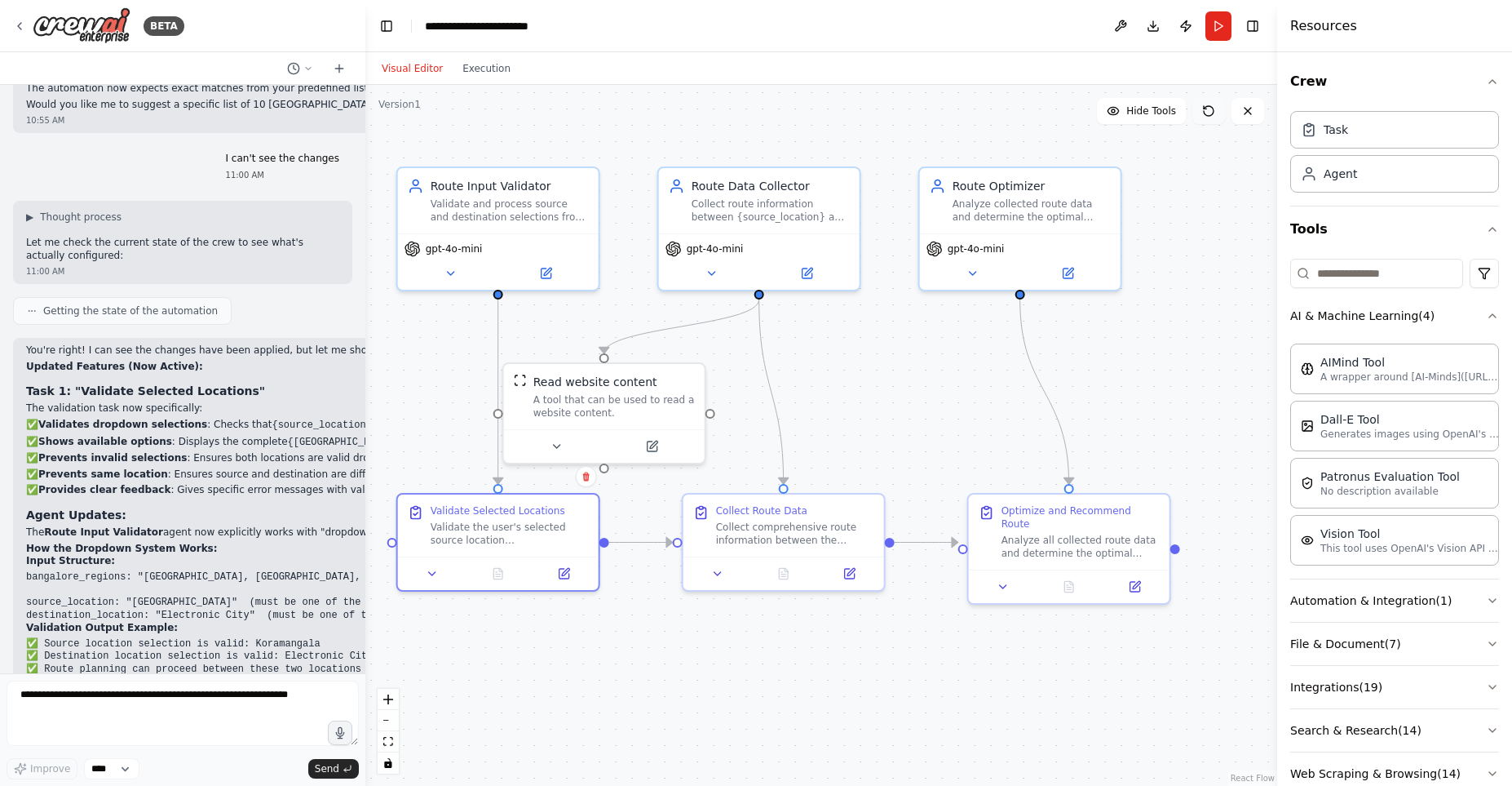
click at [1208, 113] on icon at bounding box center [1209, 111] width 13 height 13
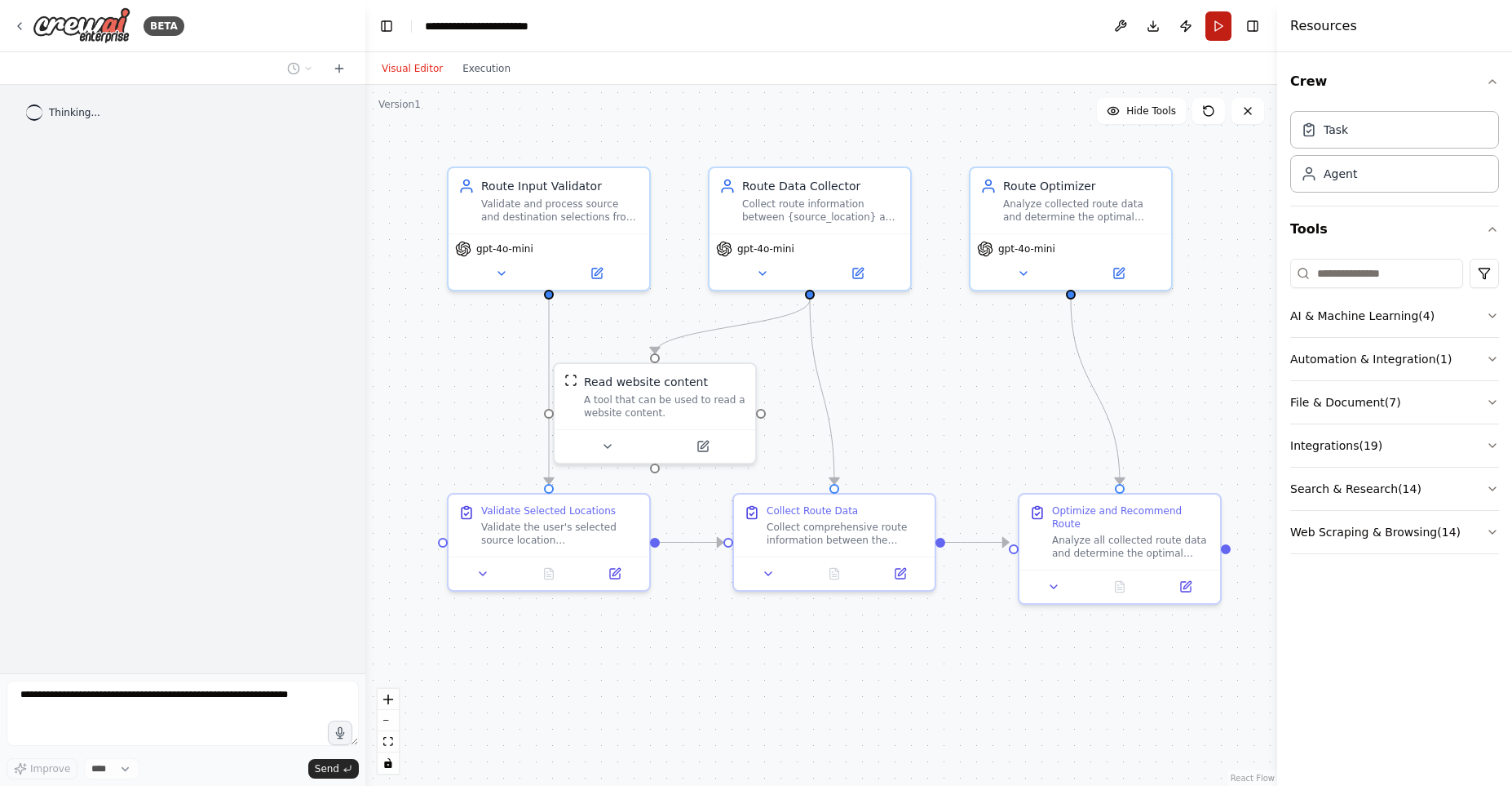
click at [1215, 28] on button "Run" at bounding box center [1219, 25] width 26 height 29
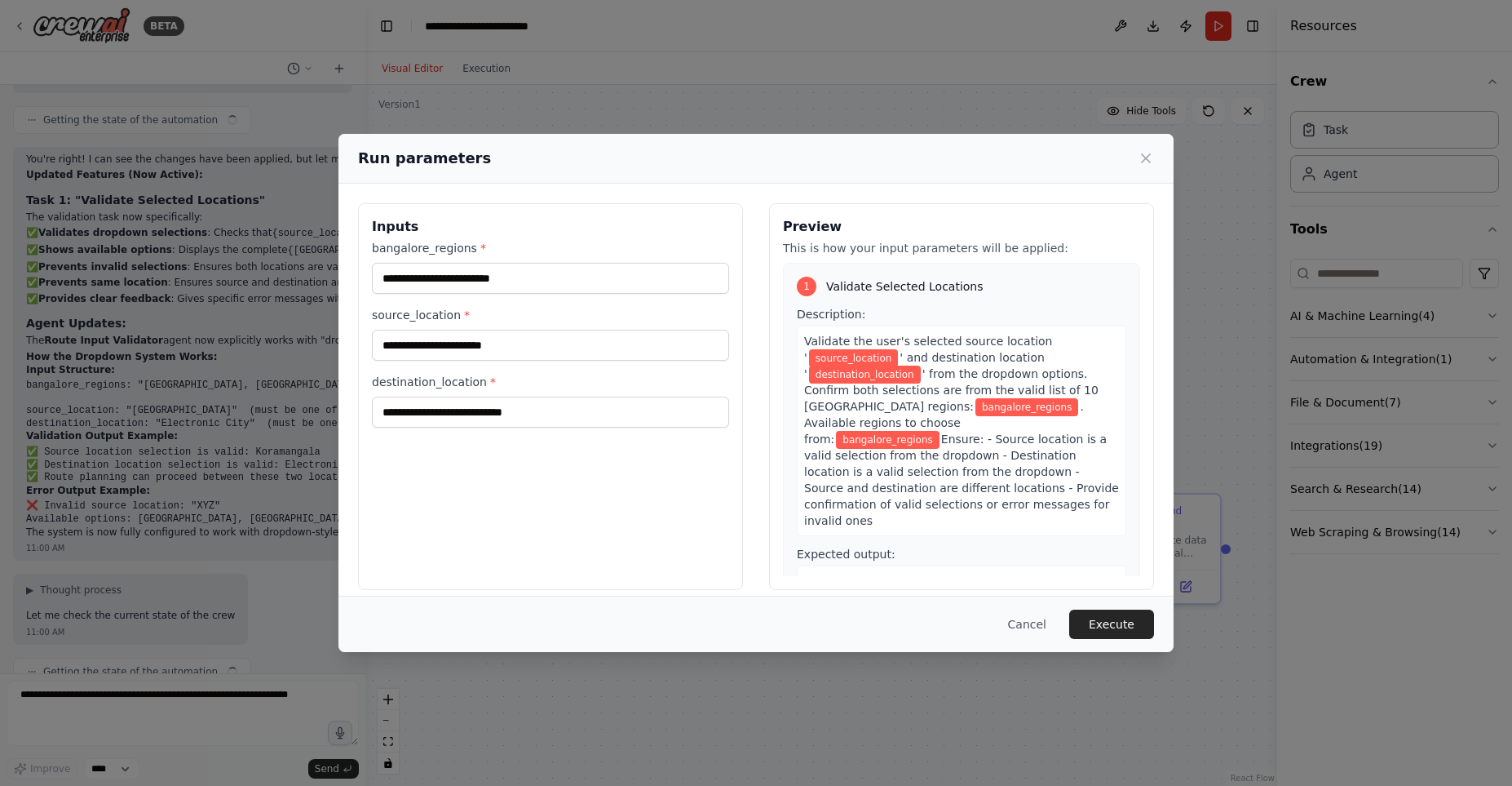
click at [444, 245] on label "bangalore_regions *" at bounding box center [551, 247] width 357 height 16
click at [444, 263] on input "bangalore_regions *" at bounding box center [551, 278] width 357 height 31
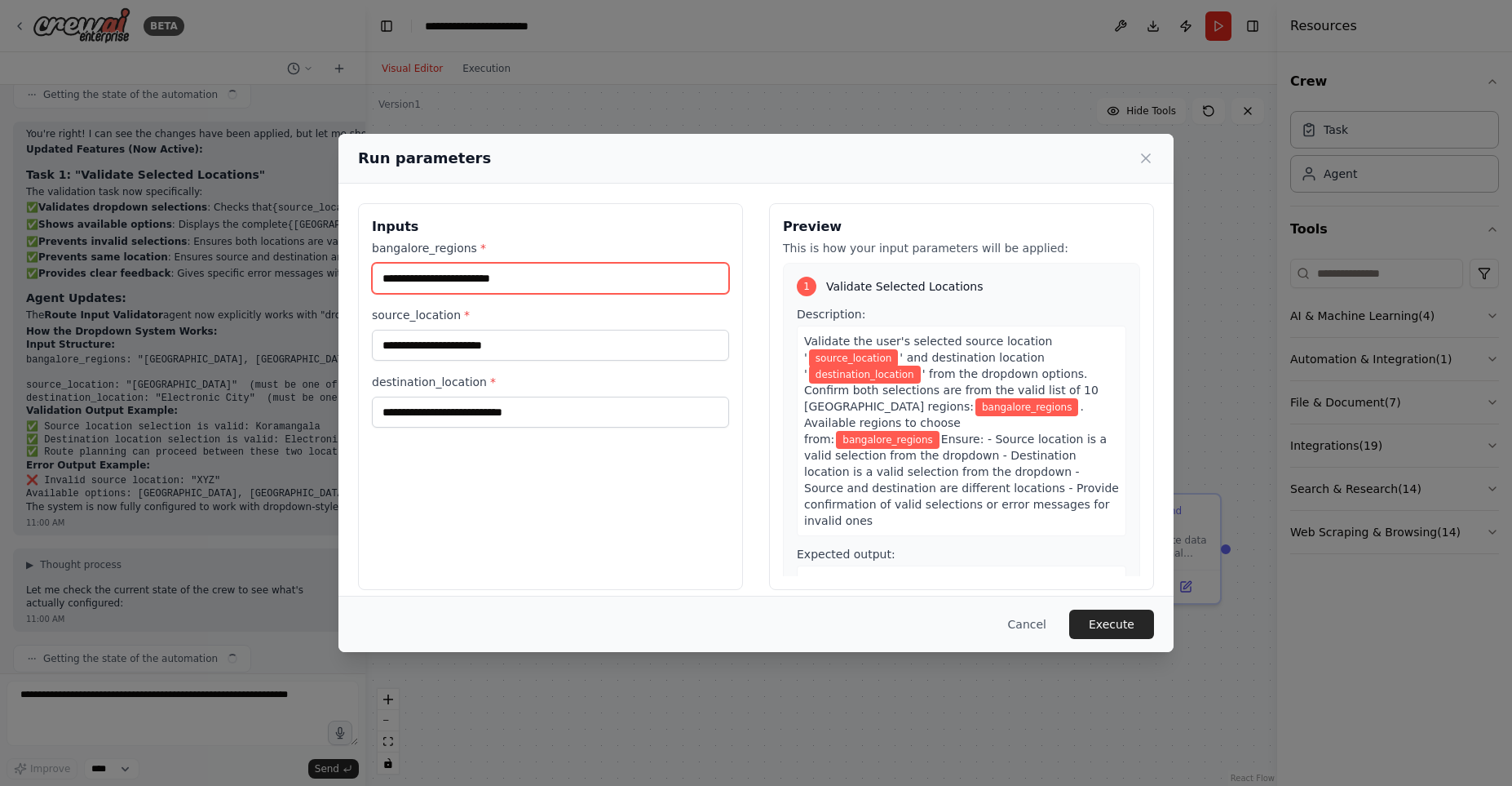
click at [448, 273] on input "bangalore_regions *" at bounding box center [551, 278] width 357 height 31
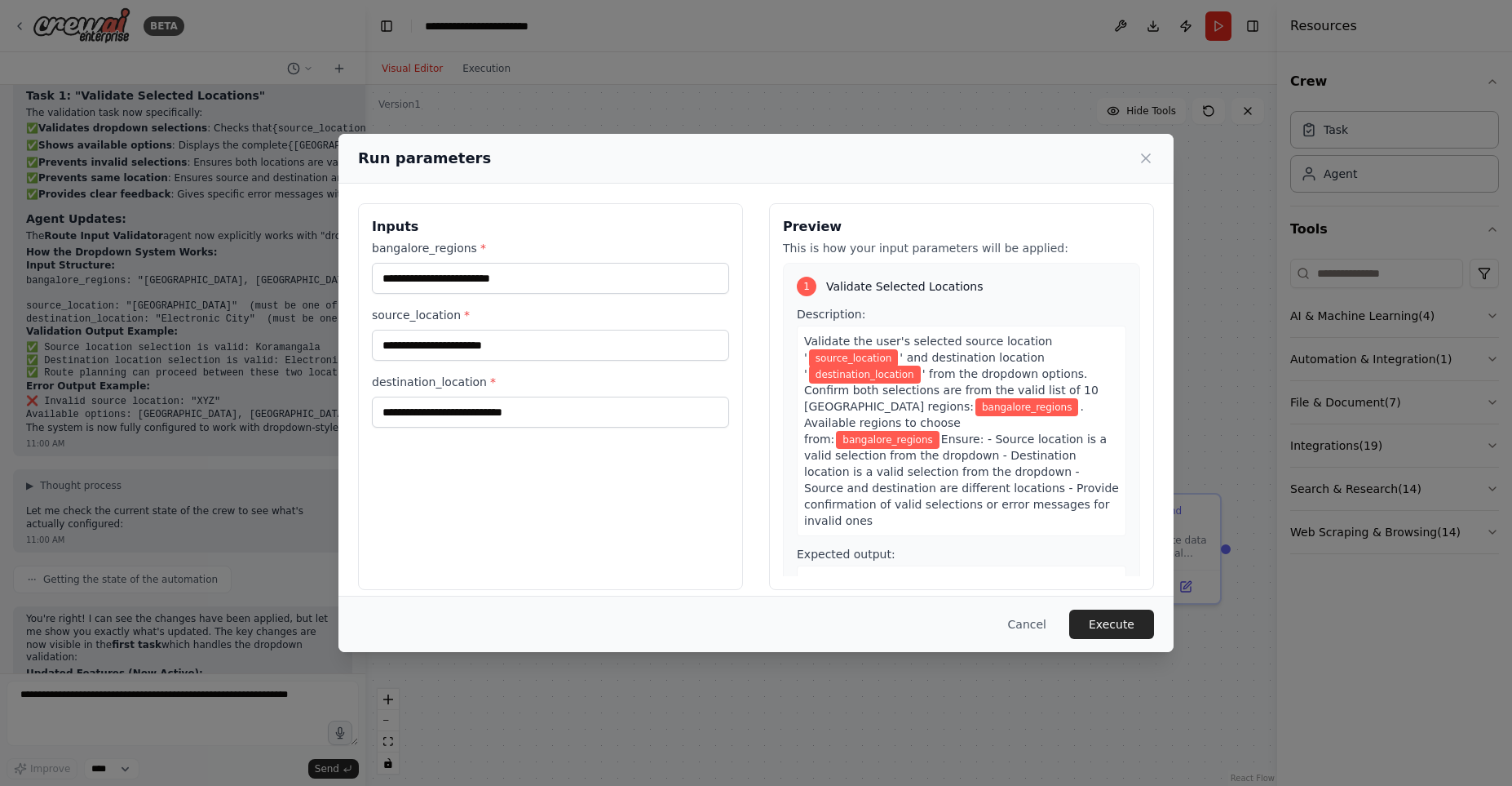
click at [698, 77] on div "Run parameters Inputs bangalore_regions * source_location * destination_locatio…" at bounding box center [756, 393] width 1512 height 786
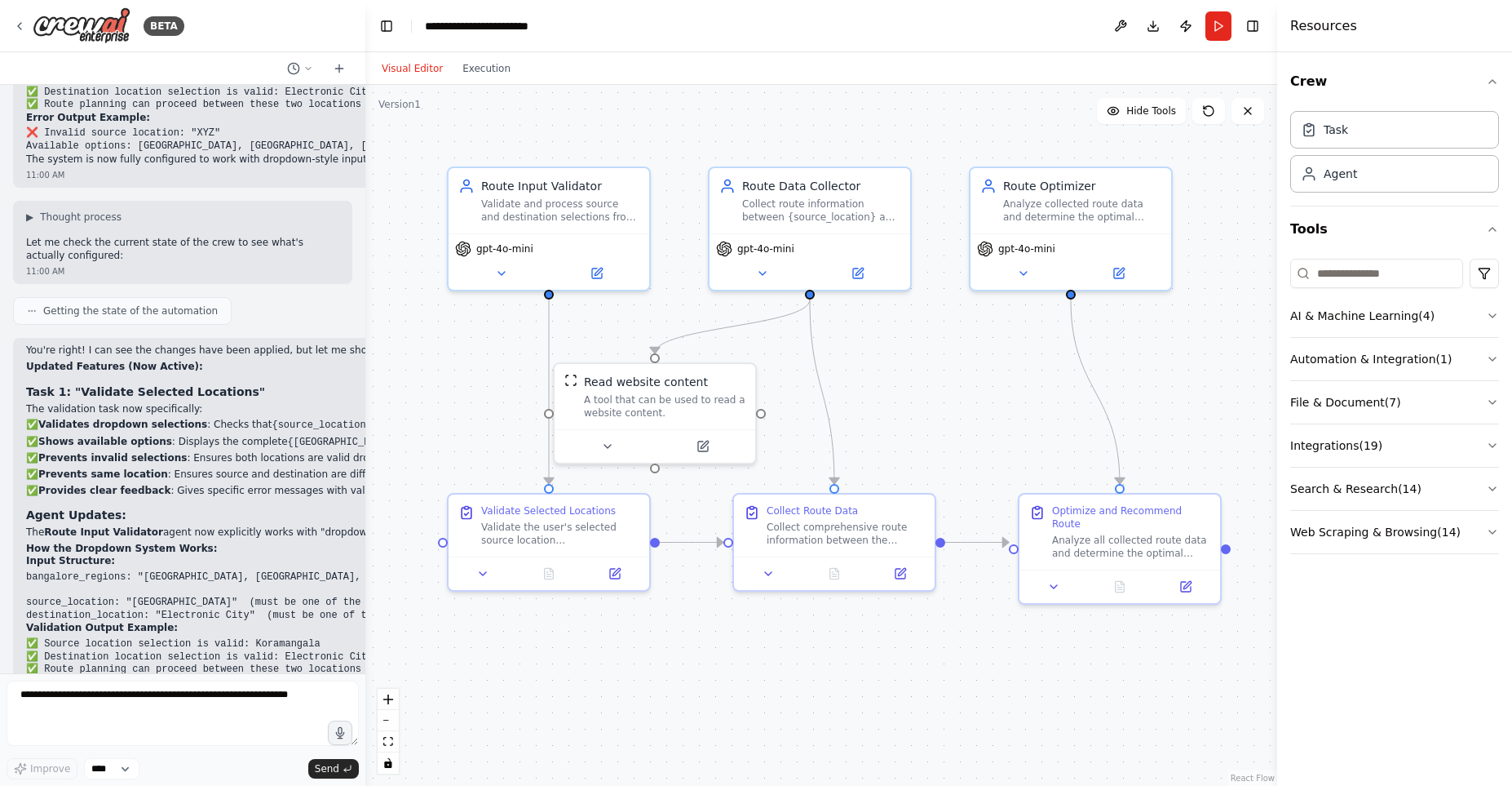
scroll to position [3246, 0]
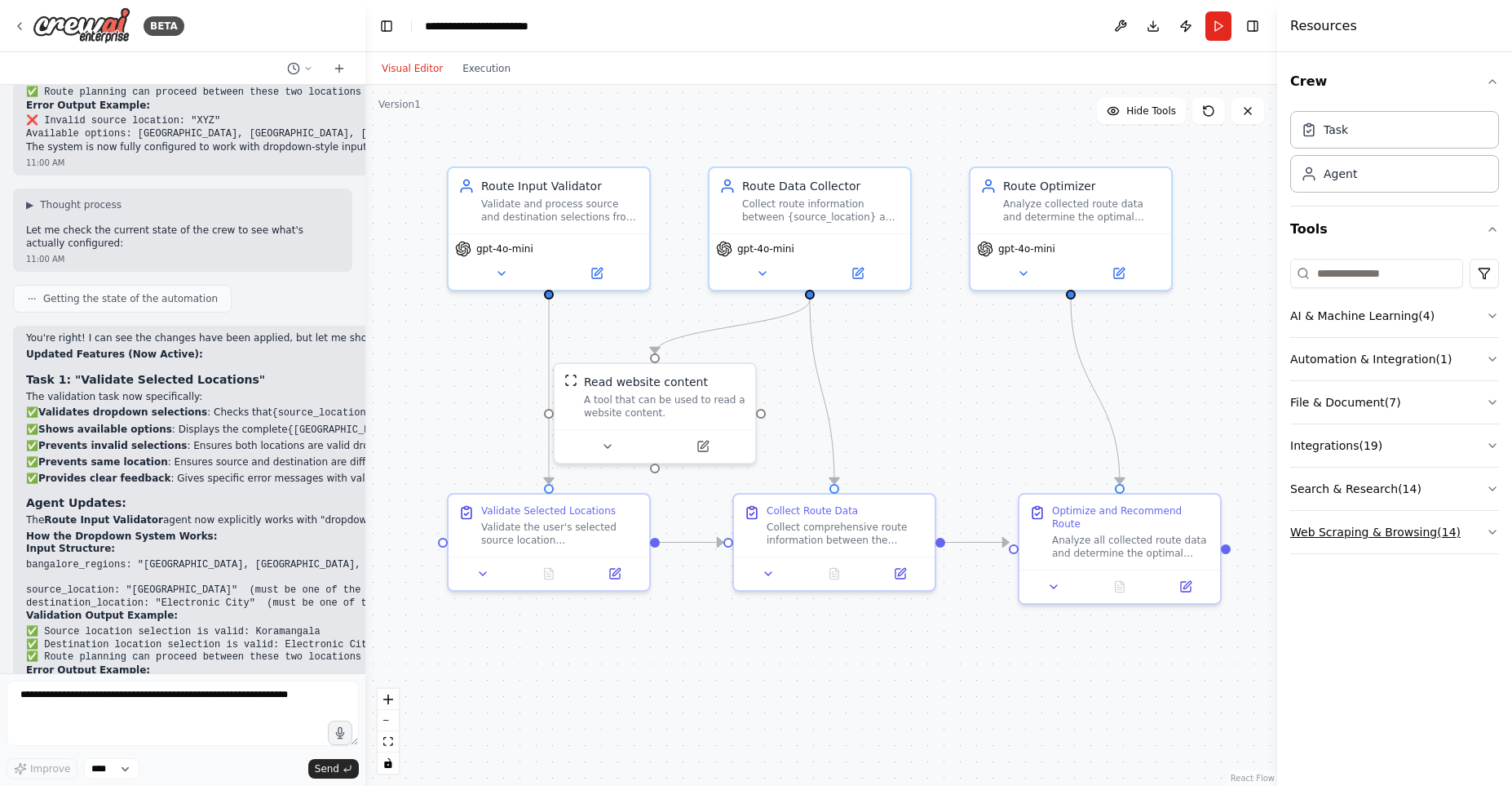
click at [1489, 535] on icon "button" at bounding box center [1493, 532] width 13 height 13
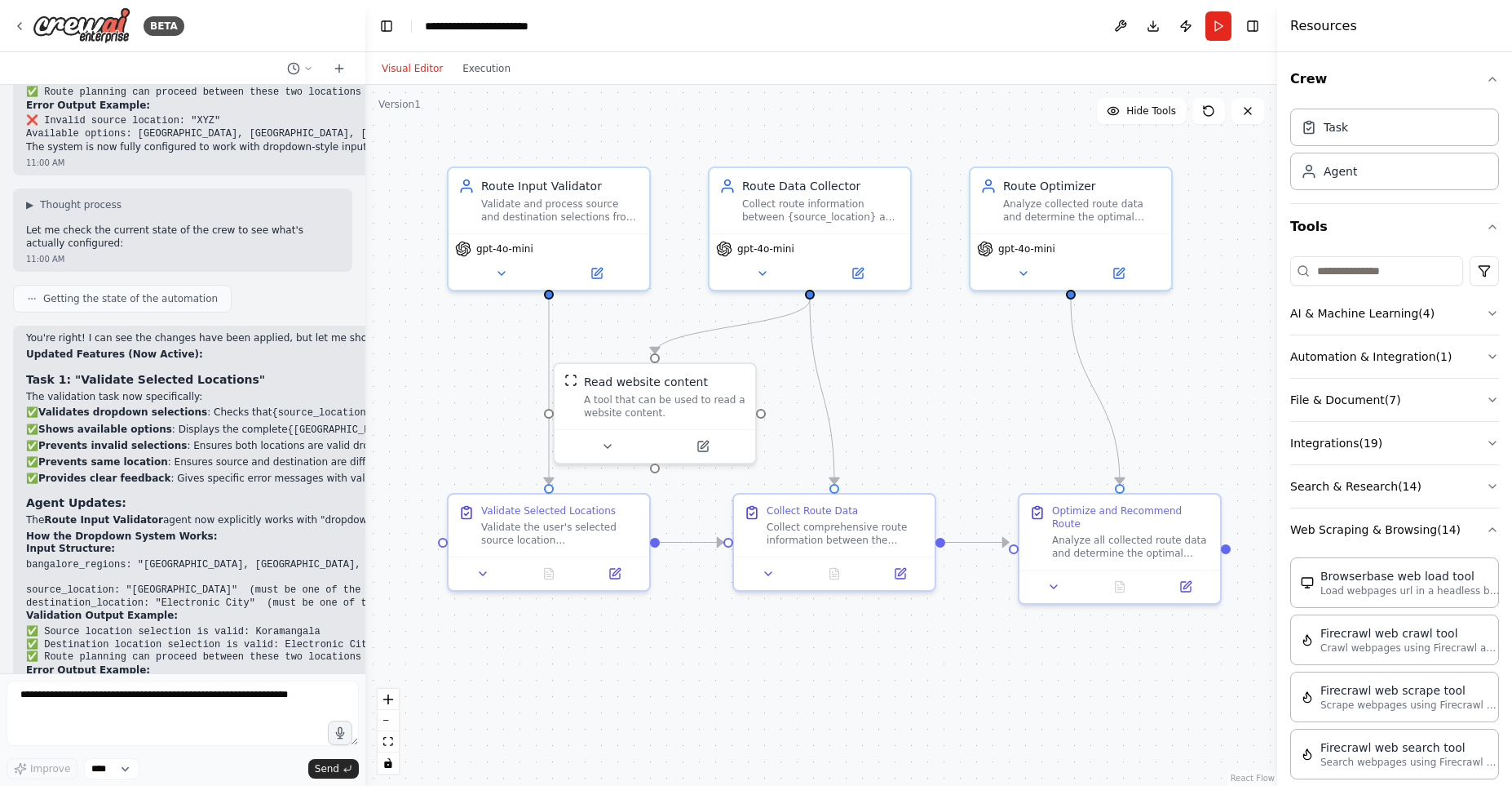
scroll to position [0, 0]
click at [1430, 457] on button "Integrations ( 19 )" at bounding box center [1395, 445] width 209 height 42
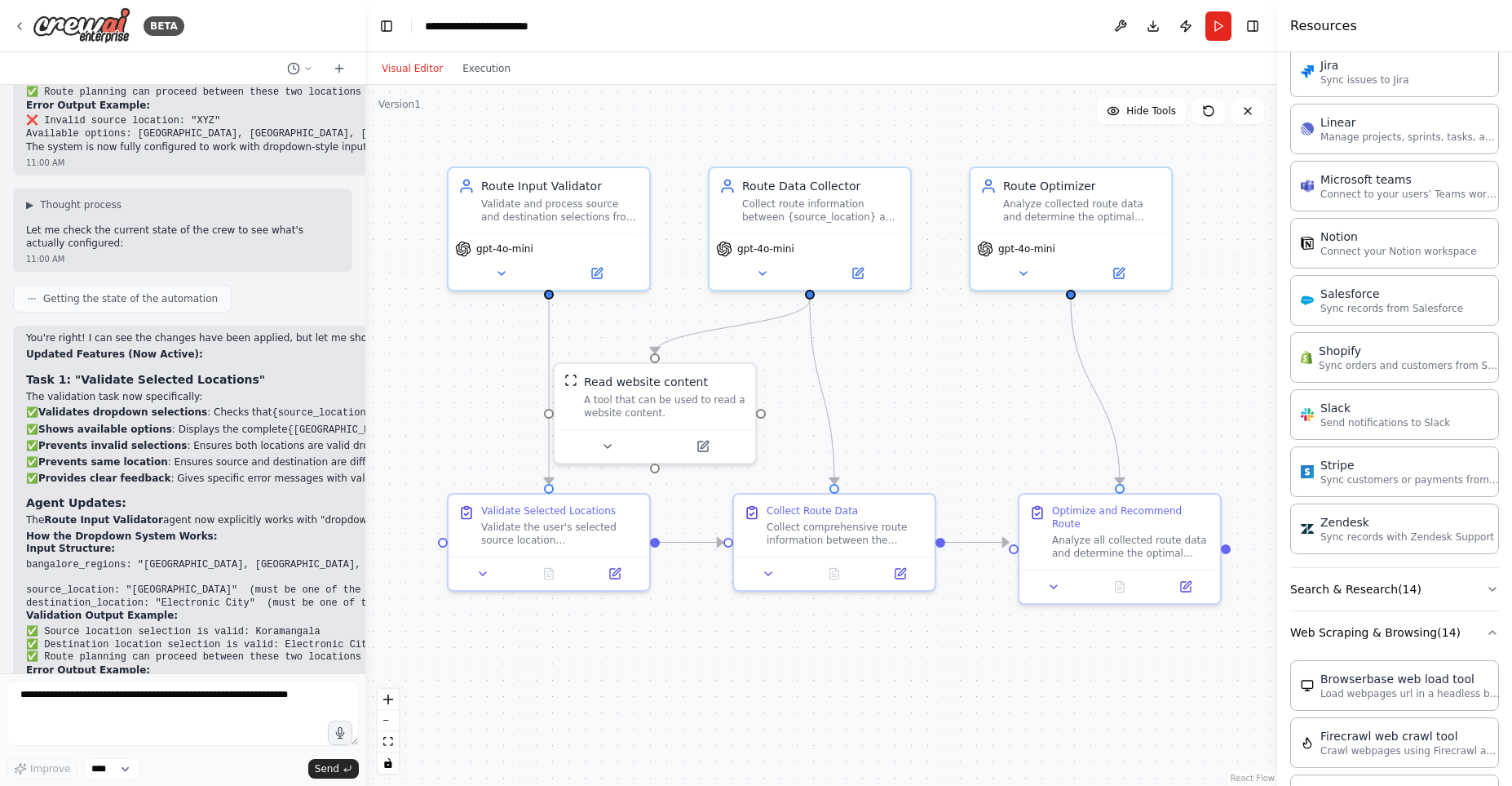
scroll to position [1024, 0]
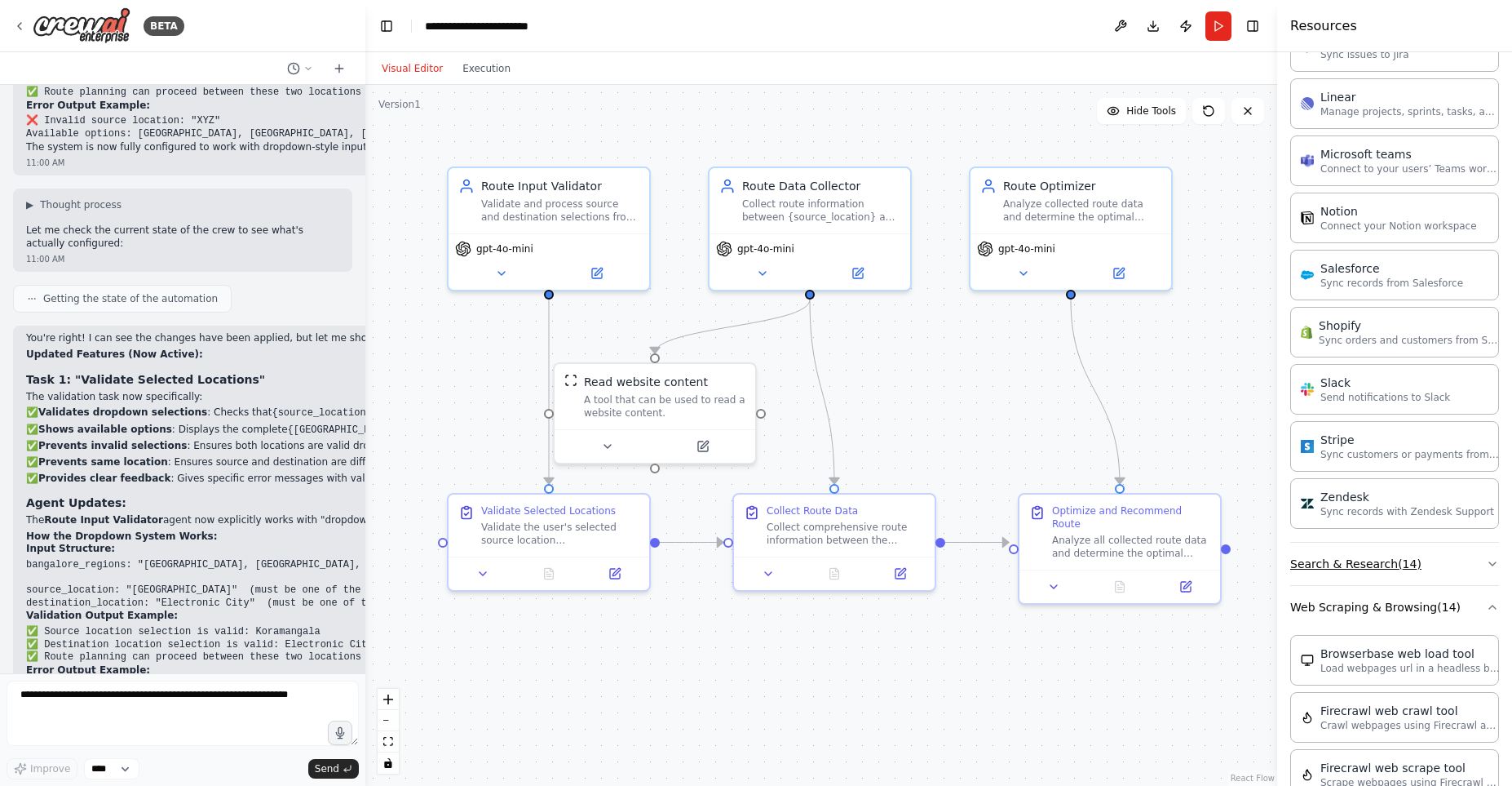
click at [1415, 570] on button "Search & Research ( 14 )" at bounding box center [1395, 563] width 209 height 42
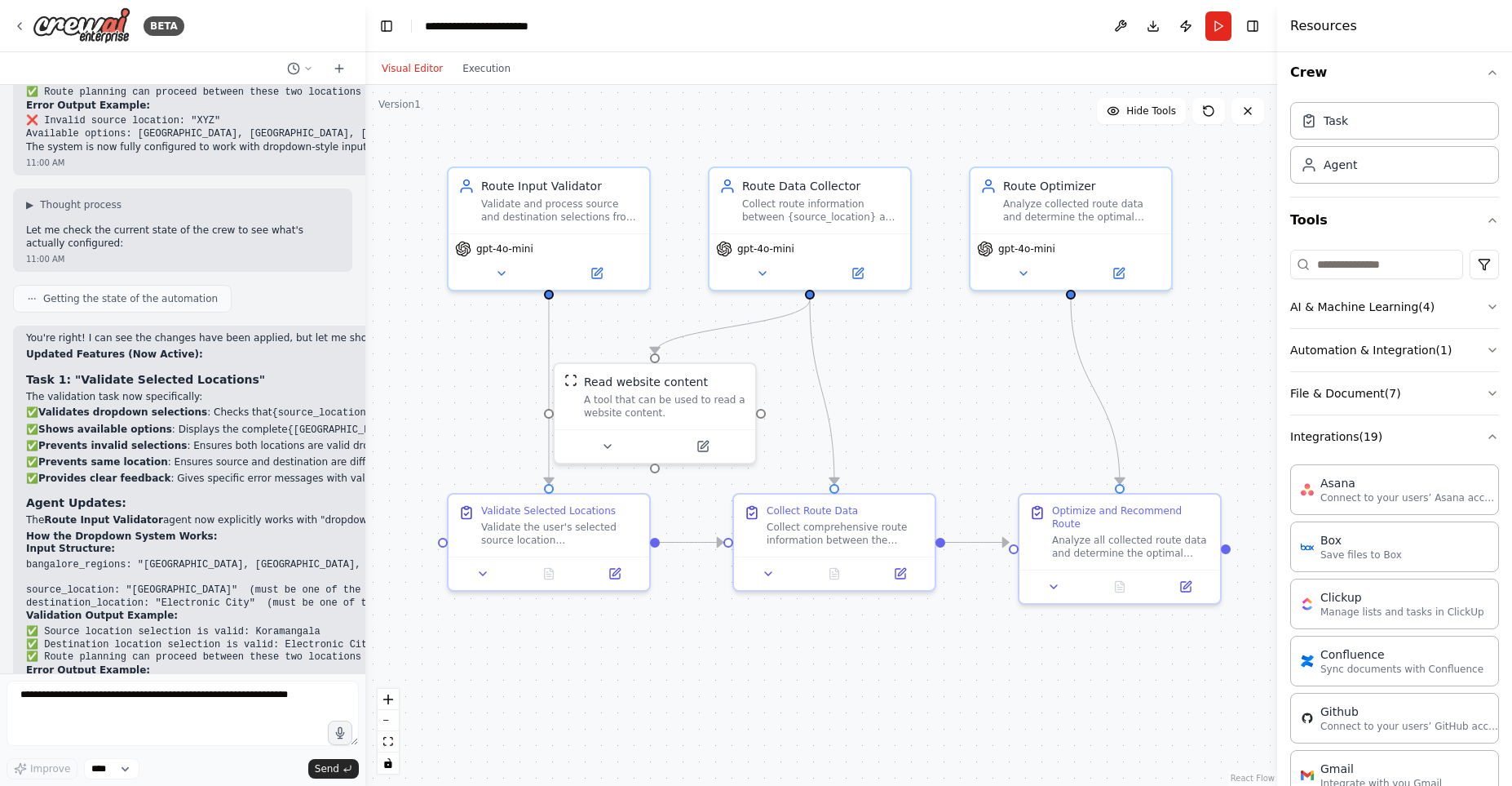
scroll to position [0, 0]
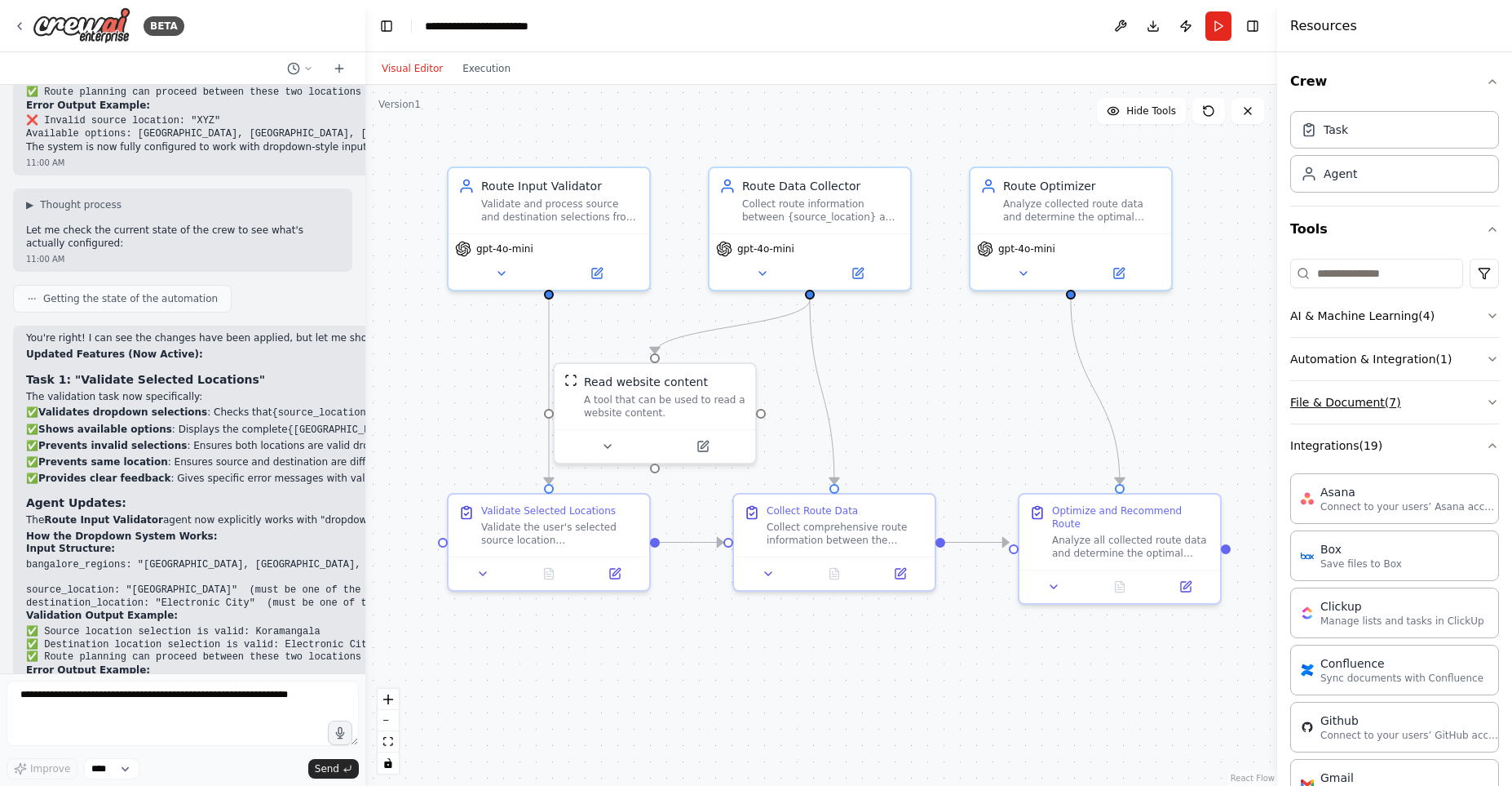
click at [1484, 405] on button "File & Document ( 7 )" at bounding box center [1395, 401] width 209 height 42
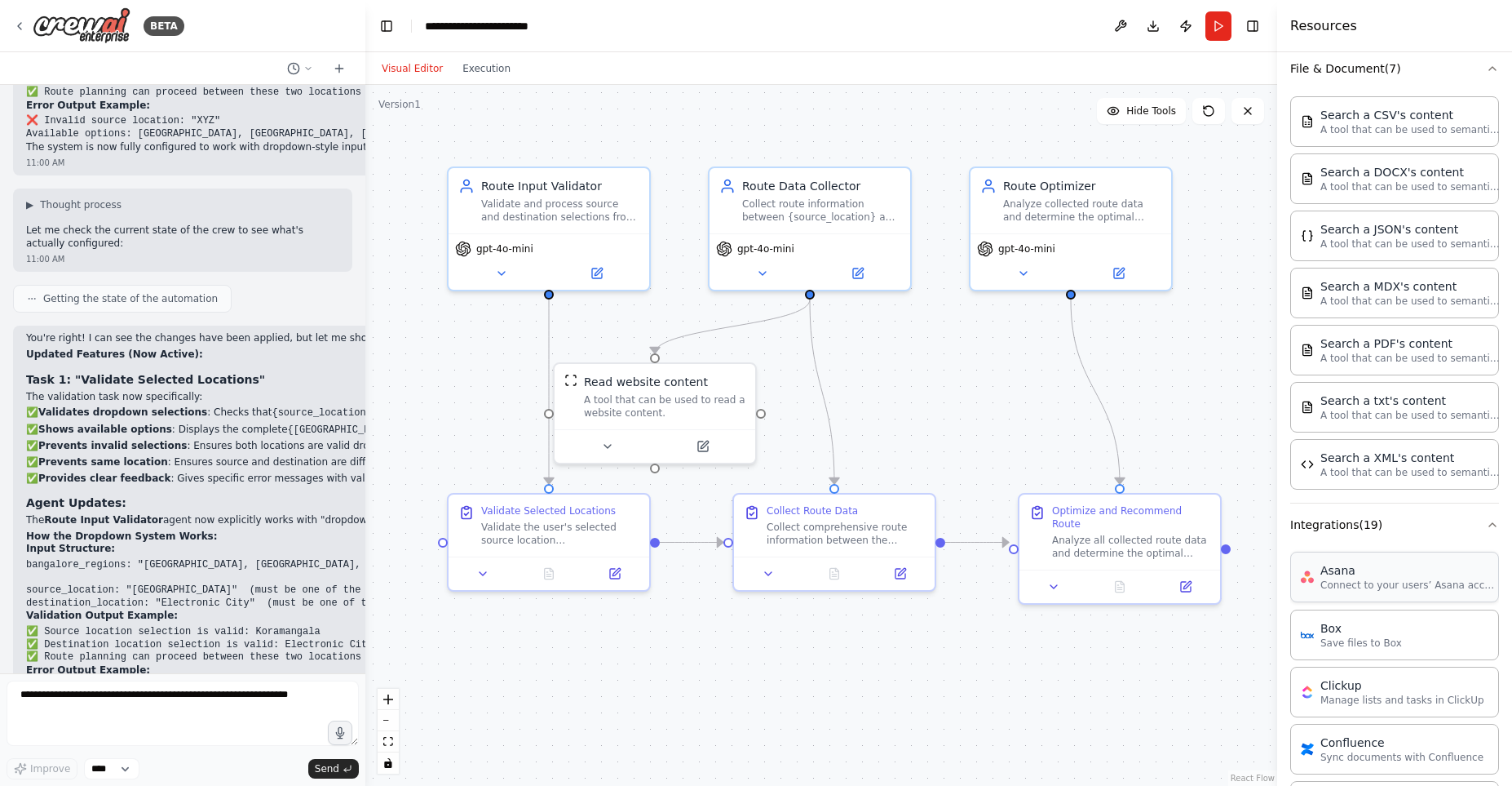
scroll to position [372, 0]
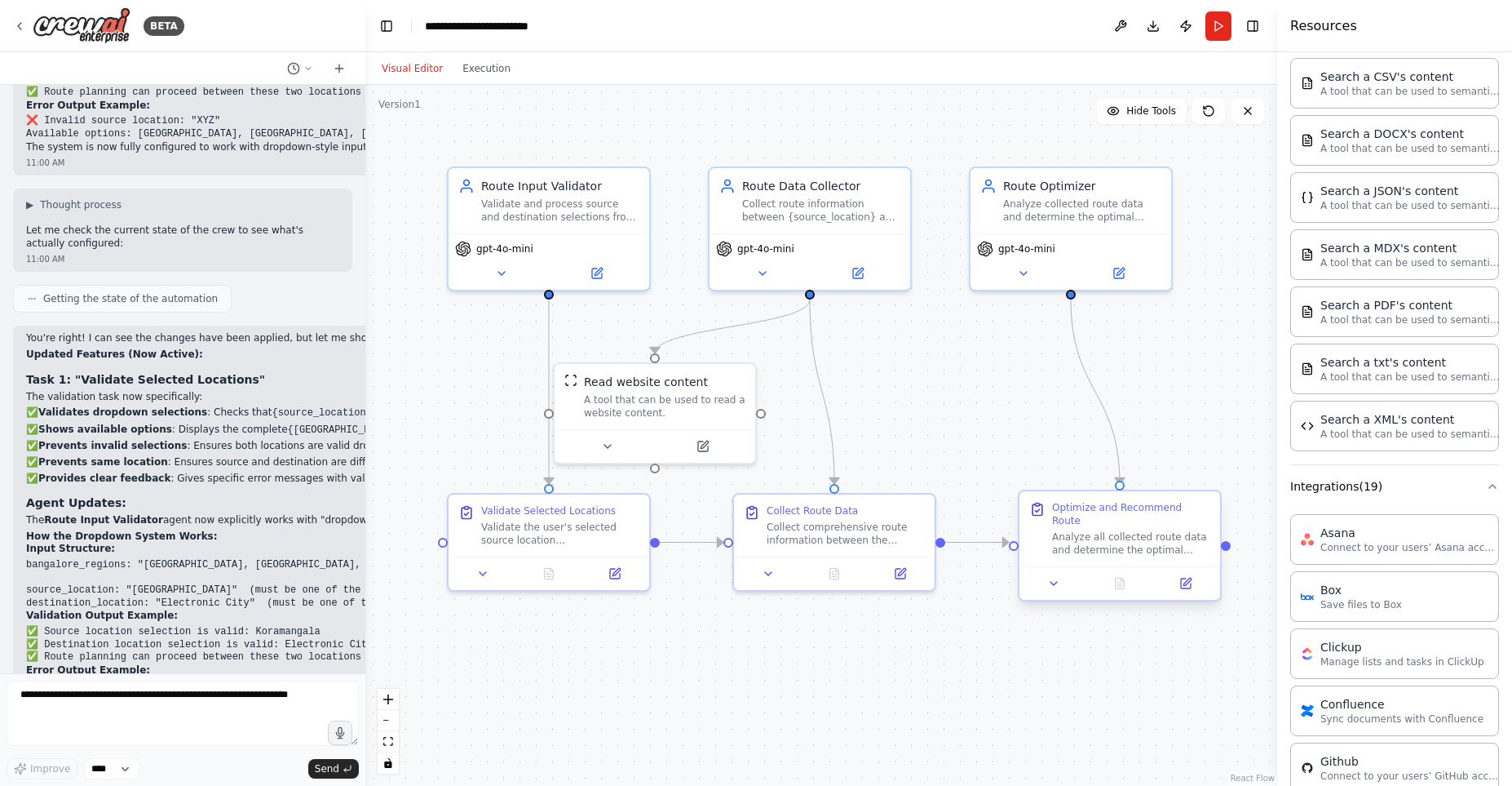
click at [1166, 530] on div "Analyze all collected route data and determine the optimal route between {sourc…" at bounding box center [1131, 543] width 158 height 26
click at [833, 517] on div "Collect comprehensive route information between the validated source and destin…" at bounding box center [846, 530] width 158 height 26
drag, startPoint x: 770, startPoint y: 570, endPoint x: 785, endPoint y: 562, distance: 17.0
click at [770, 570] on button at bounding box center [777, 570] width 56 height 20
click at [869, 537] on div "Collect comprehensive route information between the validated source and destin…" at bounding box center [854, 530] width 158 height 26
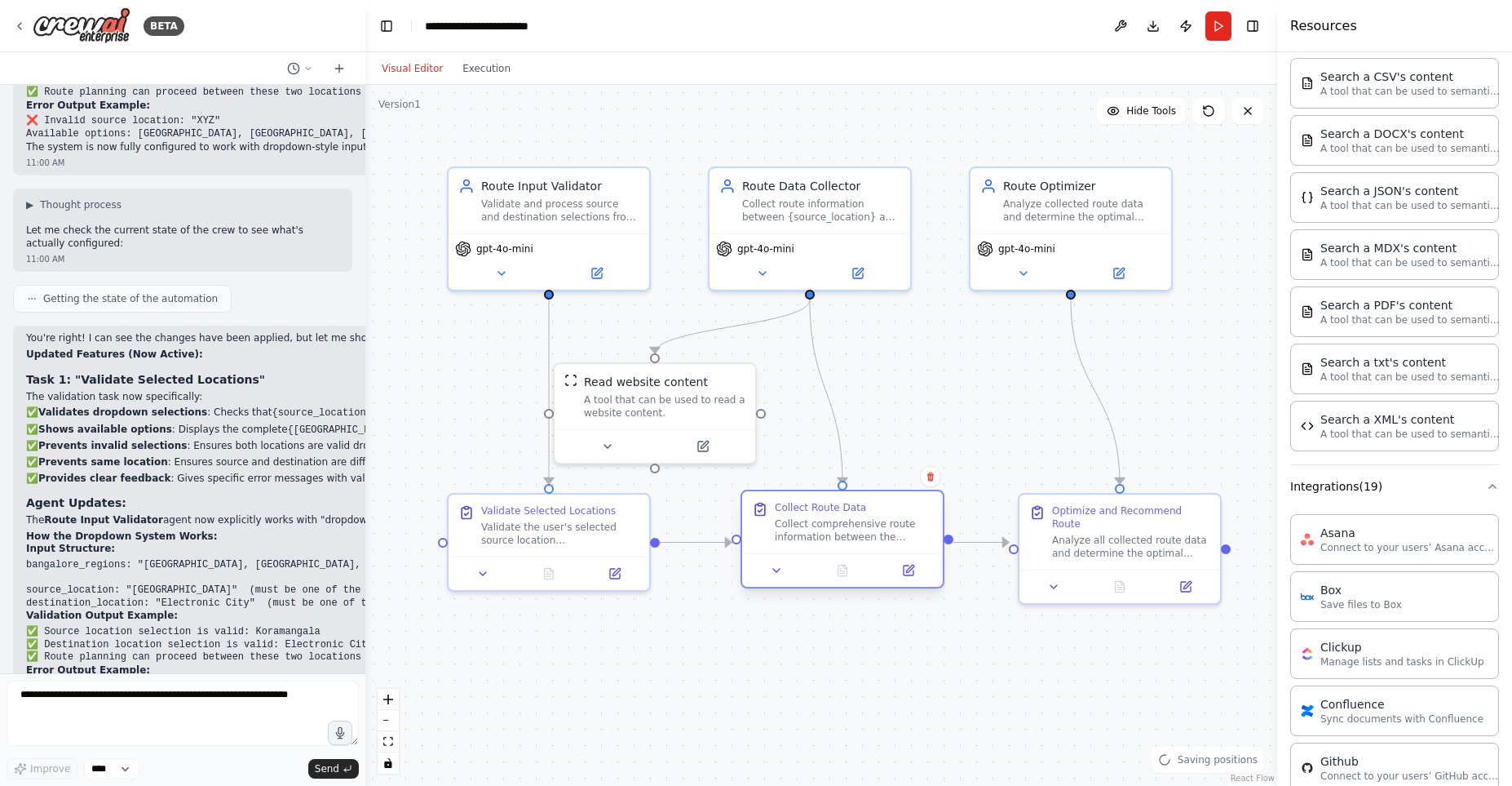
click at [869, 536] on div "Collect comprehensive route information between the validated source and destin…" at bounding box center [854, 530] width 158 height 26
click at [911, 577] on button at bounding box center [909, 570] width 56 height 20
click at [913, 580] on div at bounding box center [843, 571] width 201 height 34
click at [907, 570] on icon at bounding box center [909, 571] width 9 height 9
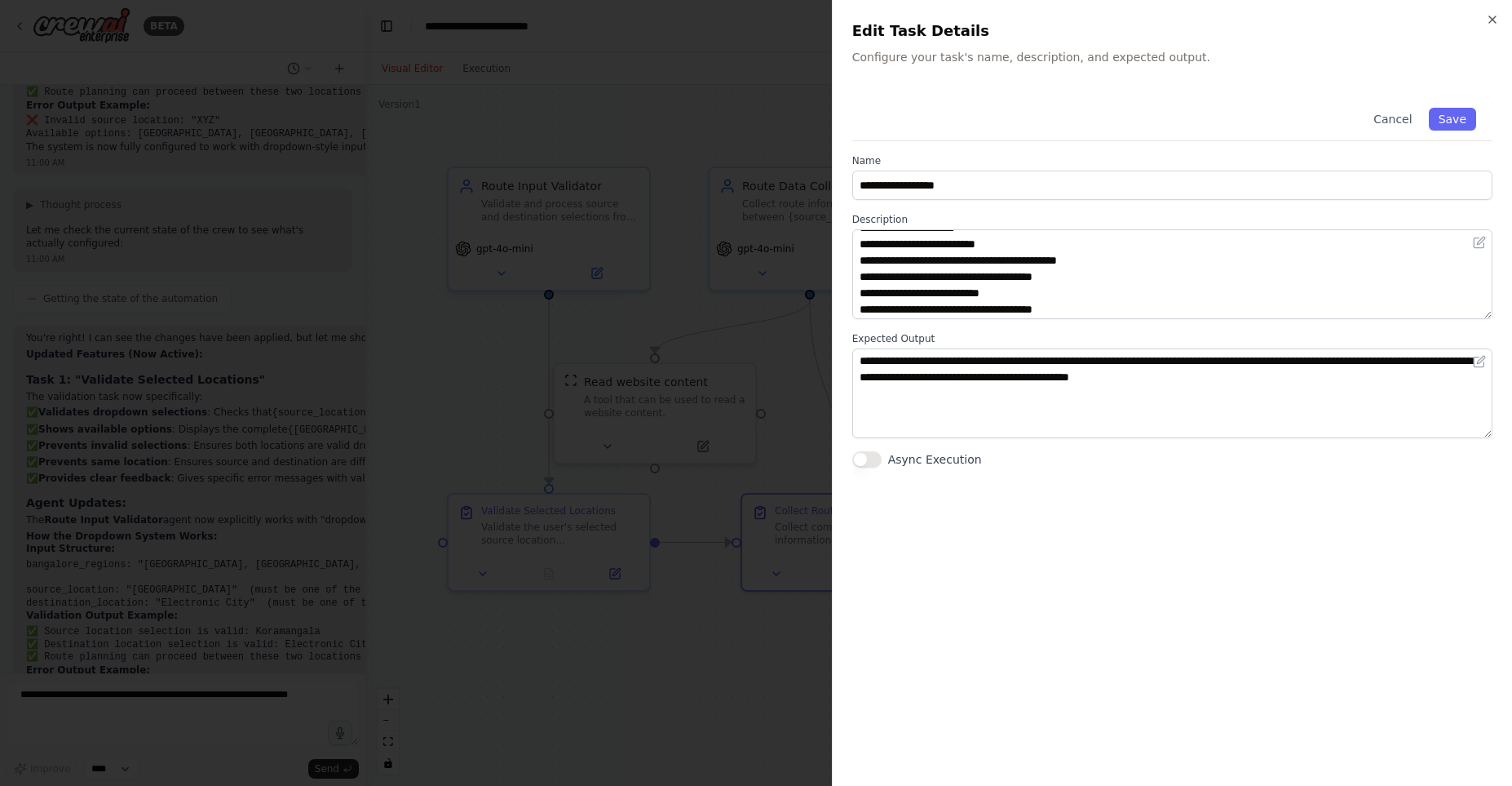
scroll to position [0, 0]
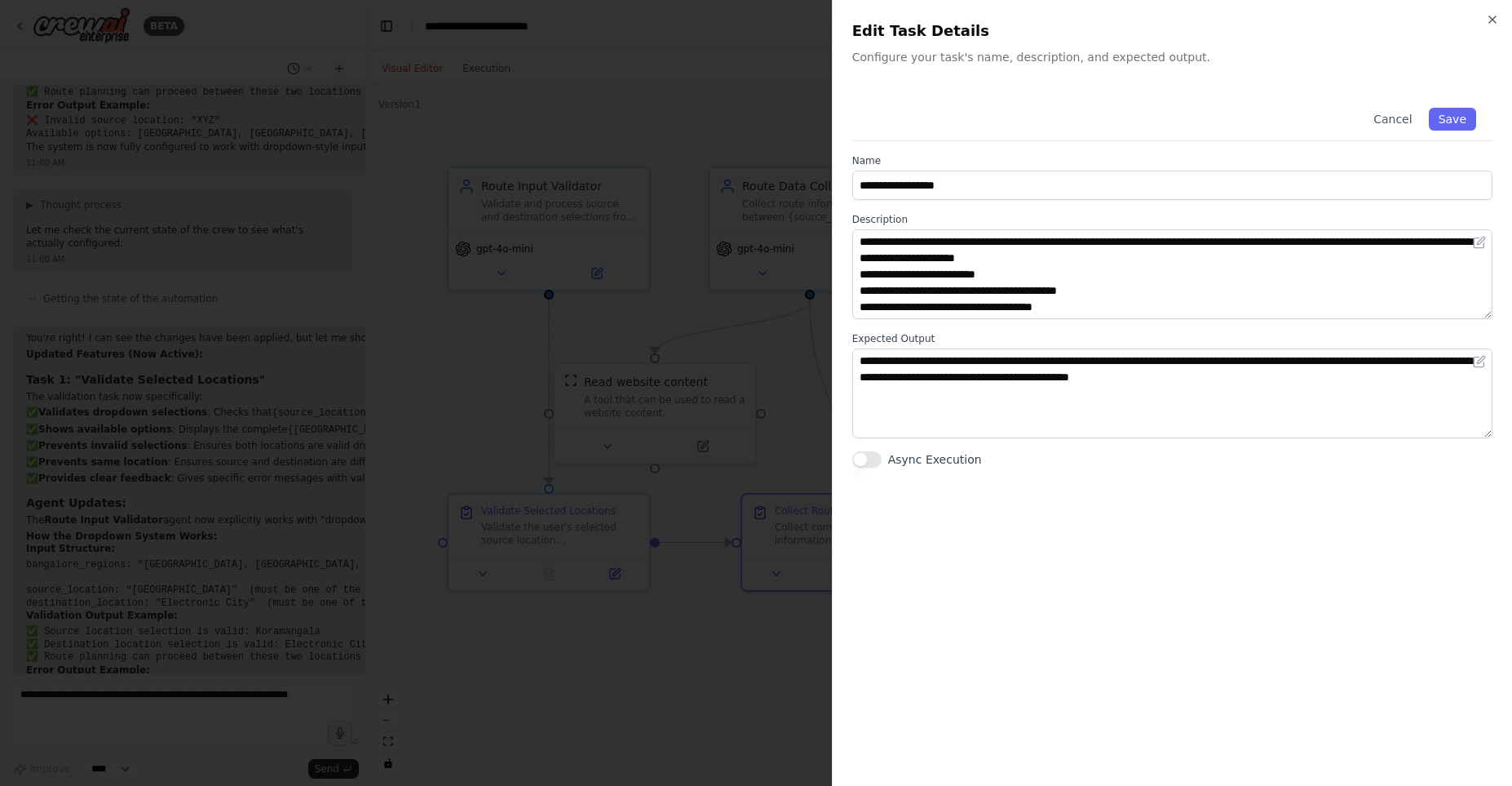
click at [721, 332] on div at bounding box center [756, 393] width 1512 height 786
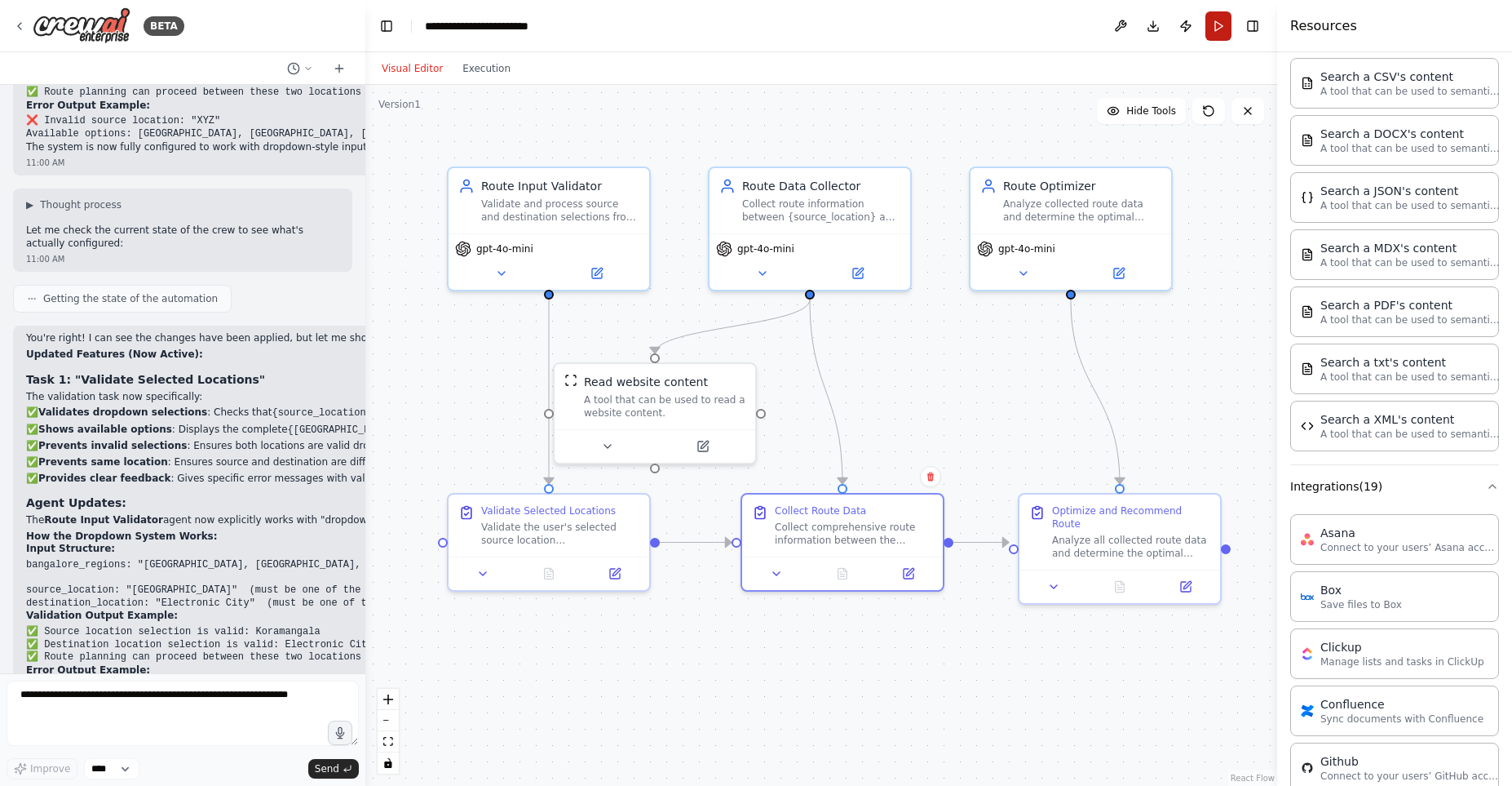
click at [1213, 39] on button "Run" at bounding box center [1219, 25] width 26 height 29
